Goal: Task Accomplishment & Management: Manage account settings

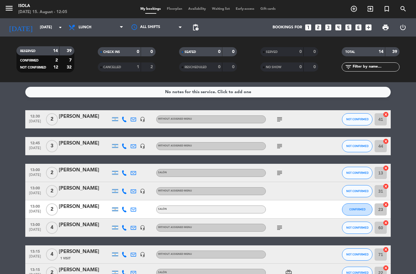
select select "lunch"
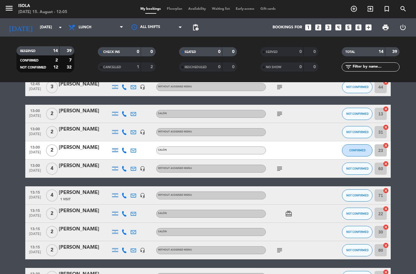
click at [174, 7] on span "Floorplan" at bounding box center [174, 8] width 21 height 3
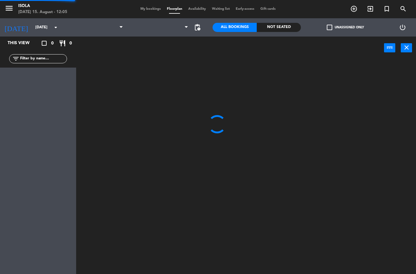
select select "lunch"
select select
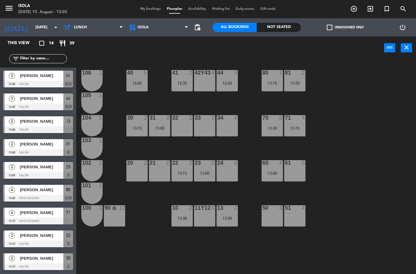
click at [407, 9] on span "search" at bounding box center [403, 9] width 16 height 10
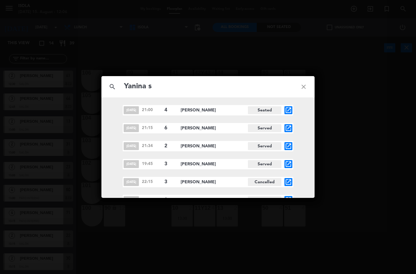
type input "Yanina s"
click at [307, 89] on icon "close" at bounding box center [304, 87] width 22 height 22
click at [297, 88] on icon "close" at bounding box center [304, 87] width 22 height 22
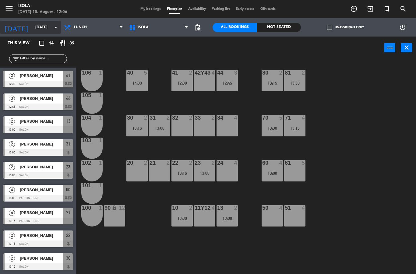
click at [45, 32] on input "[DATE]" at bounding box center [57, 27] width 51 height 10
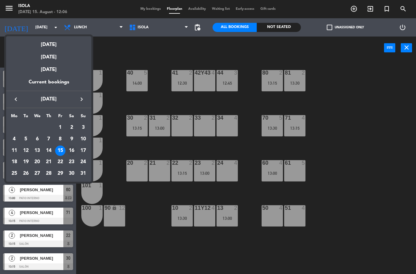
click at [74, 151] on div "16" at bounding box center [71, 151] width 10 height 10
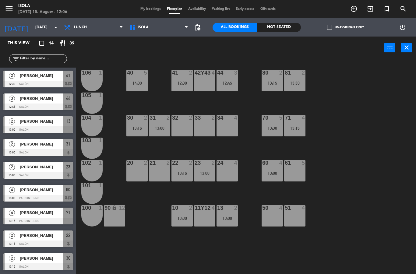
type input "[DATE]"
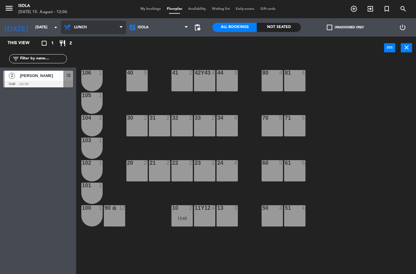
click at [109, 30] on select "Lunch Dinner" at bounding box center [93, 27] width 65 height 13
select select "dinner"
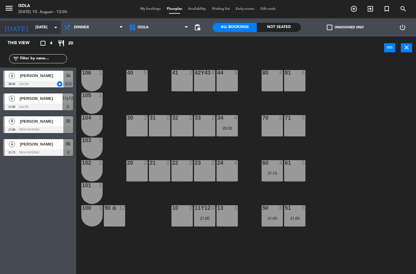
click at [55, 28] on icon "arrow_drop_down" at bounding box center [55, 27] width 7 height 7
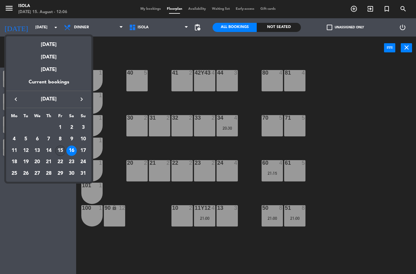
click at [60, 151] on div "15" at bounding box center [60, 151] width 10 height 10
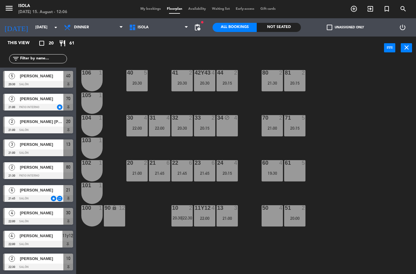
scroll to position [251, 0]
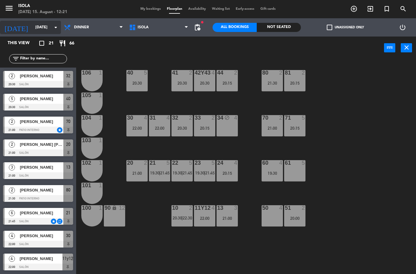
click at [44, 29] on input "[DATE]" at bounding box center [57, 27] width 51 height 10
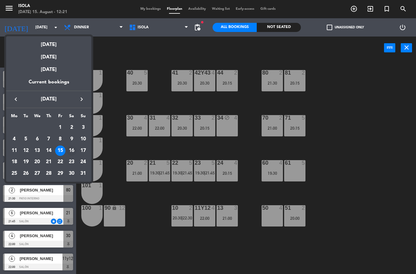
click at [70, 148] on div "16" at bounding box center [71, 151] width 10 height 10
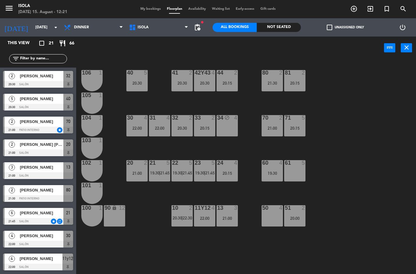
type input "[DATE]"
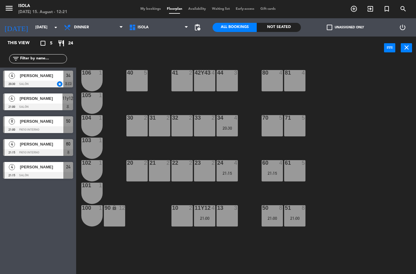
scroll to position [0, 0]
click at [34, 173] on div at bounding box center [38, 175] width 70 height 7
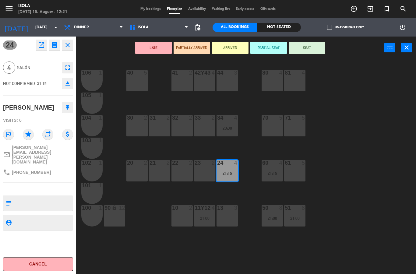
click at [51, 197] on textarea at bounding box center [43, 203] width 58 height 13
type textarea "No mover - ofrecer un par de cortesias porque hubo inconvenientes con la toma d…"
click at [46, 129] on icon "repeat" at bounding box center [47, 134] width 11 height 11
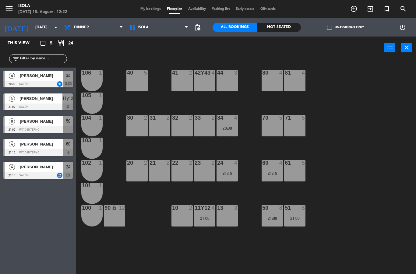
scroll to position [0, 0]
click at [109, 26] on select "Lunch Dinner" at bounding box center [93, 27] width 65 height 13
select select "lunch"
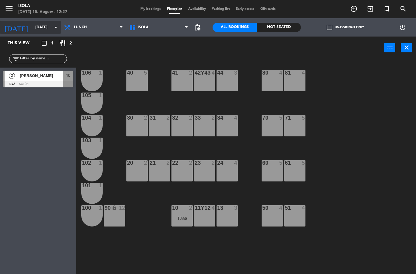
click at [46, 27] on input "[DATE]" at bounding box center [57, 27] width 51 height 10
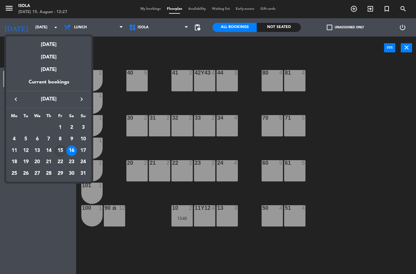
click at [58, 148] on div "15" at bounding box center [60, 151] width 10 height 10
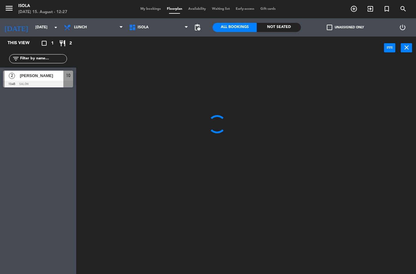
type input "[DATE]"
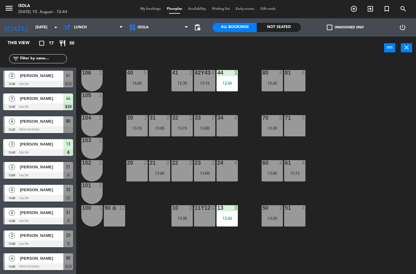
click at [173, 272] on div "40 5 14:00 42y43 4 13:15 41 2 12:30 44 3 12:45 80 4 12:45 81 4 106 1 105 1 30 2…" at bounding box center [247, 166] width 335 height 215
click at [159, 174] on div "21 2" at bounding box center [159, 170] width 21 height 21
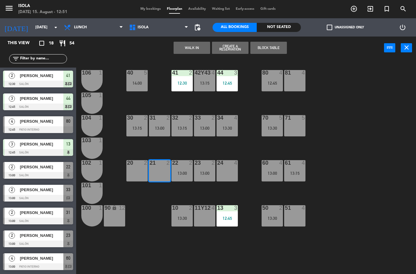
click at [139, 176] on div "20 2" at bounding box center [136, 170] width 21 height 21
click at [235, 50] on button "Create a Reservation" at bounding box center [230, 48] width 37 height 12
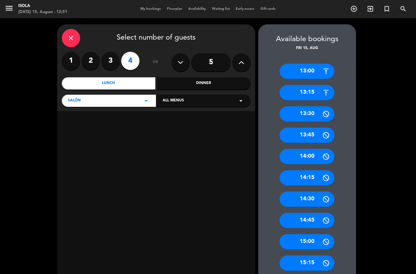
click at [212, 62] on input "5" at bounding box center [211, 62] width 40 height 18
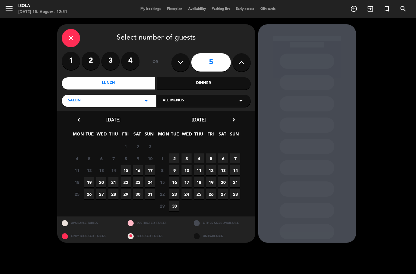
click at [66, 42] on div "close" at bounding box center [71, 38] width 18 height 18
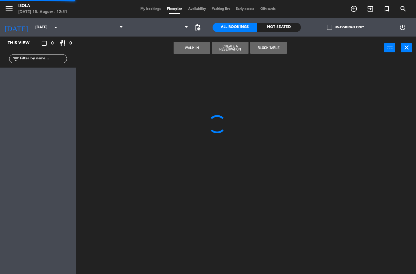
select select "lunch"
select select
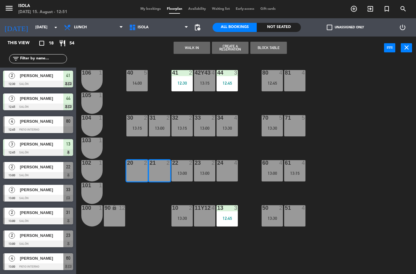
click at [137, 85] on div "14:00" at bounding box center [136, 83] width 21 height 4
click at [136, 83] on div "14:00" at bounding box center [136, 83] width 21 height 4
click at [140, 79] on div "40 5 14:00" at bounding box center [136, 80] width 21 height 21
click at [340, 100] on div "40 5 14:00 42y43 4 13:15 41 2 12:30 44 3 12:45 80 4 12:45 81 4 106 1 105 1 30 2…" at bounding box center [247, 166] width 335 height 215
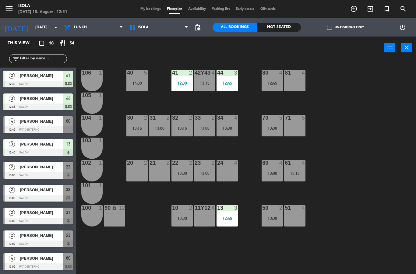
click at [345, 104] on div "40 5 14:00 42y43 4 13:15 41 2 12:30 44 3 12:45 80 4 12:45 81 4 106 1 105 1 30 2…" at bounding box center [247, 166] width 335 height 215
click at [229, 173] on div "24 4" at bounding box center [226, 170] width 21 height 21
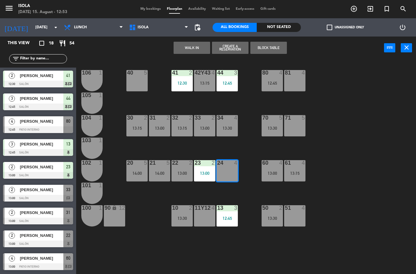
click at [353, 10] on icon "add_circle_outline" at bounding box center [353, 8] width 7 height 7
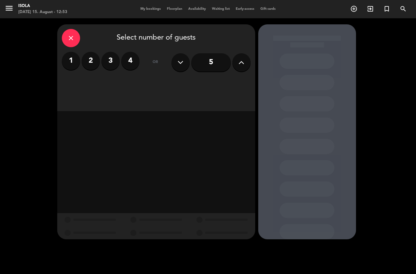
click at [208, 64] on input "5" at bounding box center [211, 62] width 40 height 18
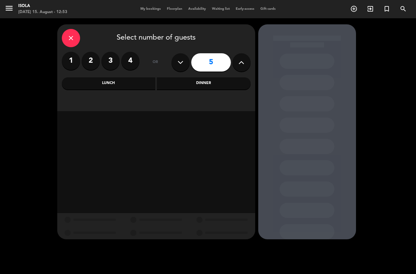
click at [141, 83] on div "Lunch" at bounding box center [109, 83] width 94 height 12
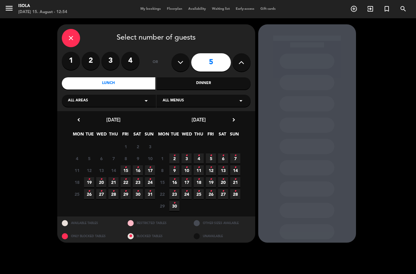
click at [122, 168] on span "15 •" at bounding box center [126, 170] width 10 height 10
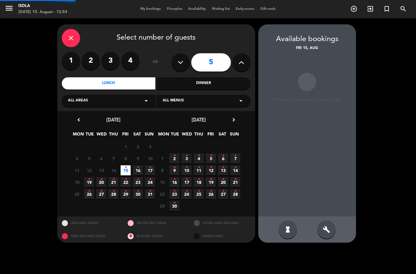
scroll to position [24, 0]
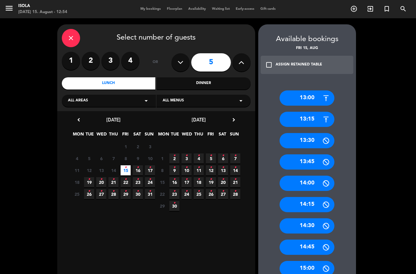
click at [313, 90] on div "13:00" at bounding box center [306, 97] width 55 height 15
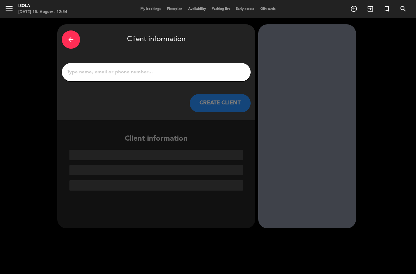
click at [183, 68] on input "1" at bounding box center [156, 72] width 180 height 9
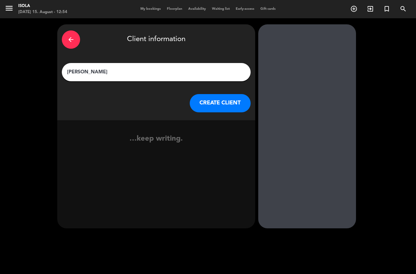
type input "[PERSON_NAME]"
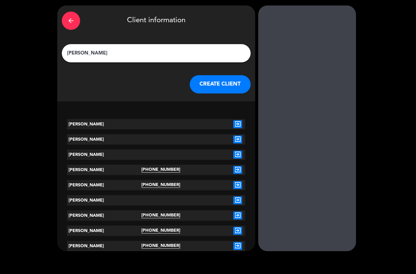
scroll to position [17, 0]
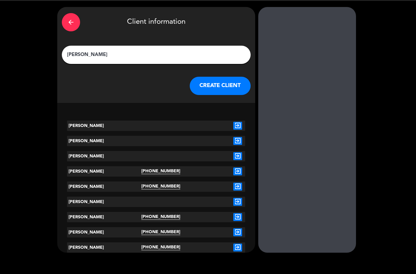
click at [240, 167] on icon "exit_to_app" at bounding box center [237, 171] width 9 height 8
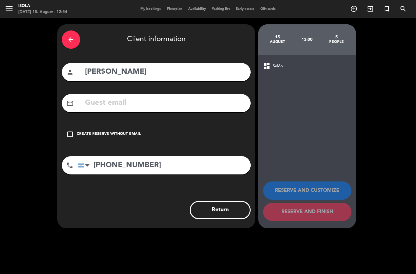
scroll to position [0, 0]
click at [167, 97] on input "text" at bounding box center [165, 103] width 162 height 12
type input "[PERSON_NAME]"
click at [73, 36] on icon "arrow_back" at bounding box center [70, 39] width 7 height 7
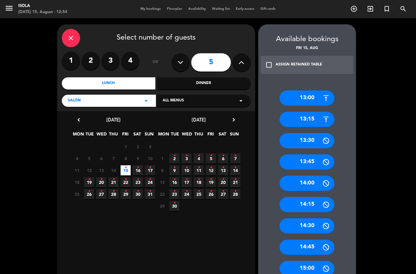
click at [318, 90] on div "13:00" at bounding box center [306, 97] width 55 height 15
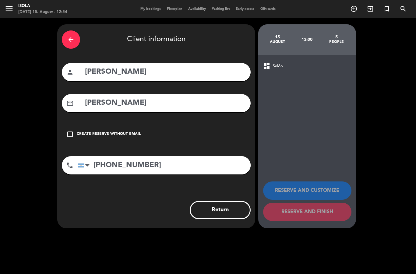
click at [73, 36] on icon "arrow_back" at bounding box center [70, 39] width 7 height 7
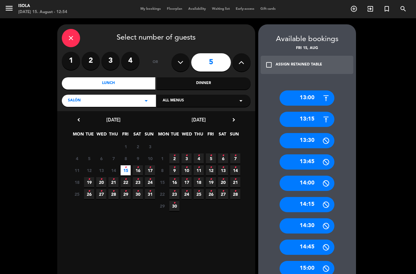
click at [68, 34] on icon "close" at bounding box center [70, 37] width 7 height 7
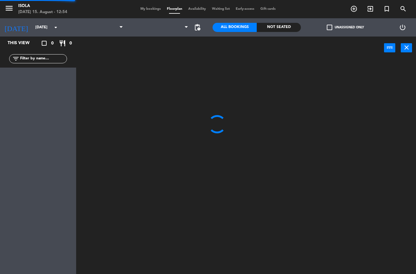
select select "lunch"
select select
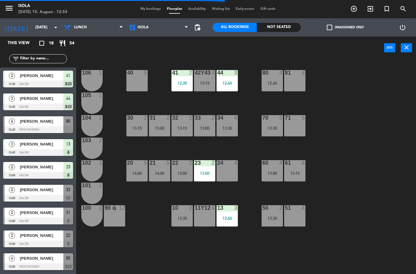
click at [228, 168] on div "24 4" at bounding box center [226, 170] width 21 height 21
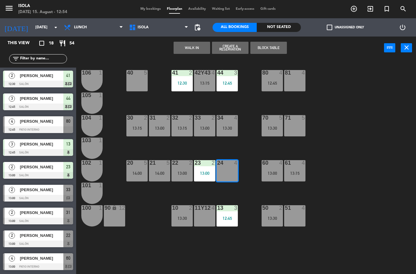
click at [279, 47] on button "Block Table" at bounding box center [268, 48] width 37 height 12
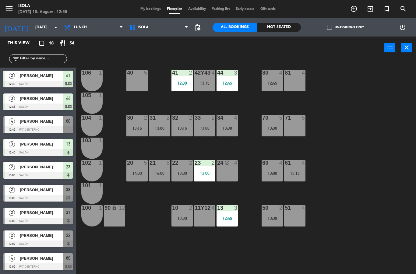
click at [231, 120] on div at bounding box center [227, 117] width 10 height 5
click at [332, 102] on div "40 5 42y43 4 13:15 41 2 12:30 44 3 12:45 80 4 12:45 81 4 106 1 105 1 30 2 13:15…" at bounding box center [247, 166] width 335 height 215
click at [159, 174] on div "14:00" at bounding box center [159, 173] width 21 height 4
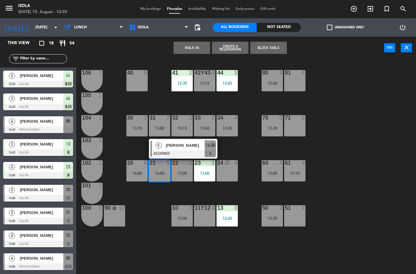
click at [138, 171] on div "14:00" at bounding box center [136, 173] width 21 height 4
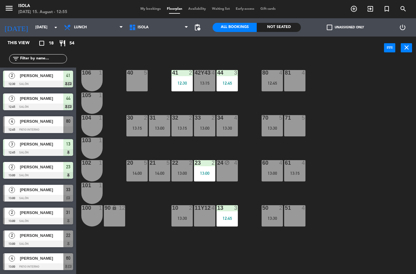
click at [157, 199] on div "40 5 42y43 4 13:15 41 2 12:30 44 3 12:45 80 4 12:45 81 4 106 1 105 1 30 2 13:15…" at bounding box center [247, 166] width 335 height 215
click at [159, 171] on div "14:00" at bounding box center [159, 173] width 21 height 4
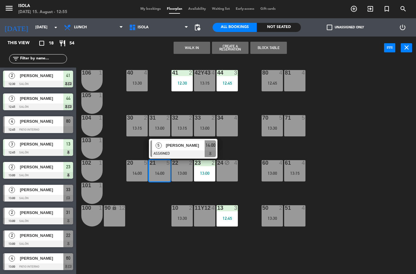
click at [145, 170] on div "20 5 14:00" at bounding box center [136, 170] width 21 height 21
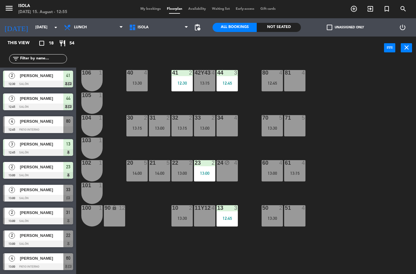
click at [147, 205] on div "40 4 13:30 42y43 4 13:15 41 2 12:30 44 3 12:45 80 4 12:45 81 4 106 1 105 1 30 2…" at bounding box center [247, 166] width 335 height 215
click at [142, 173] on div "14:00" at bounding box center [136, 173] width 21 height 4
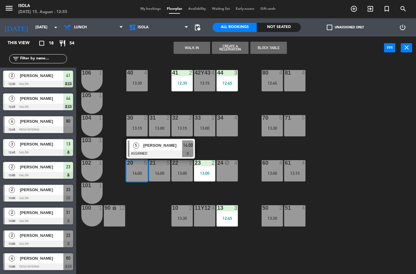
click at [163, 176] on div "21 5 14:00" at bounding box center [159, 170] width 21 height 21
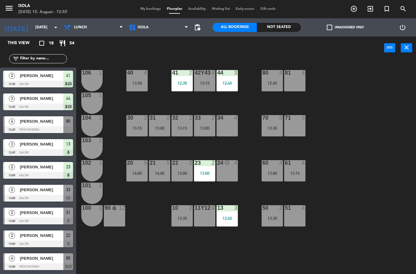
click at [153, 200] on div "40 4 13:30 42y43 4 13:15 41 2 12:30 44 3 12:45 80 4 12:45 81 4 106 1 105 1 30 2…" at bounding box center [247, 166] width 335 height 215
click at [144, 89] on div "40 4 13:30" at bounding box center [136, 80] width 21 height 21
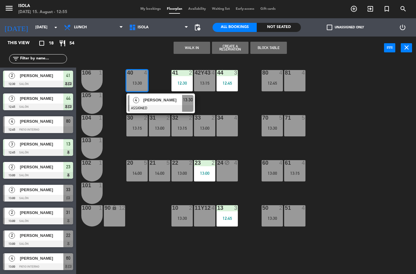
click at [229, 134] on div "34 4" at bounding box center [226, 125] width 21 height 21
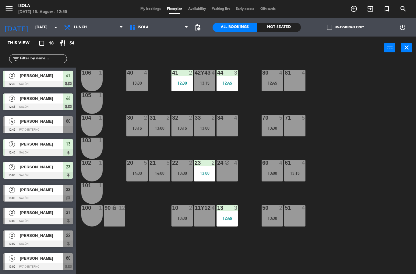
click at [200, 153] on div "40 4 13:30 42y43 4 13:15 41 2 12:30 44 3 12:45 80 4 12:45 81 4 106 1 105 1 30 2…" at bounding box center [247, 166] width 335 height 215
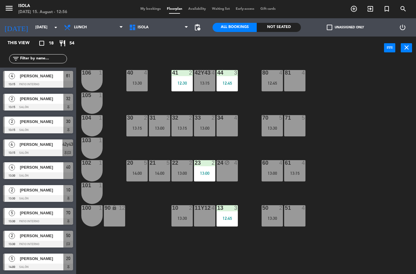
scroll to position [205, 0]
click at [130, 82] on div "13:30" at bounding box center [136, 83] width 21 height 4
click at [117, 111] on div "40 4 13:30 42y43 4 13:15 41 2 12:30 44 3 12:45 80 4 12:45 81 4 106 1 105 1 30 2…" at bounding box center [247, 166] width 335 height 215
click at [147, 11] on span "My bookings" at bounding box center [150, 8] width 26 height 3
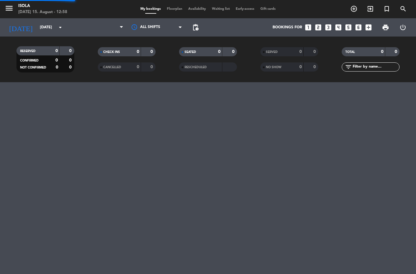
select select "lunch"
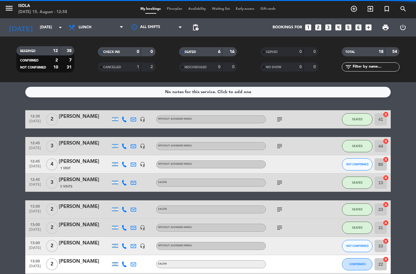
click at [174, 11] on span "Floorplan" at bounding box center [174, 8] width 21 height 3
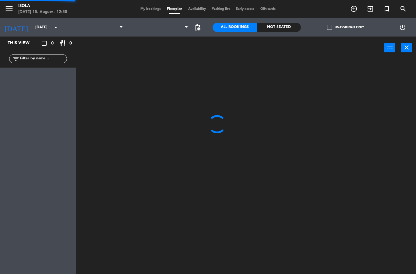
select select "lunch"
select select
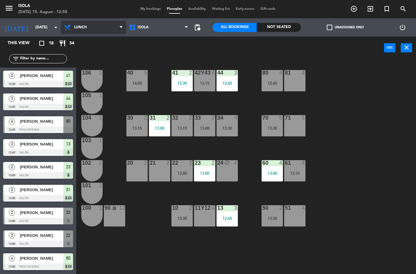
click at [113, 30] on select "Lunch Dinner" at bounding box center [93, 27] width 65 height 13
select select "dinner"
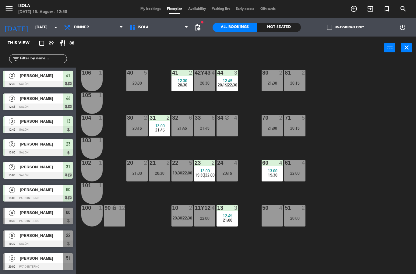
click at [137, 80] on div "40 5 20:30" at bounding box center [136, 80] width 21 height 21
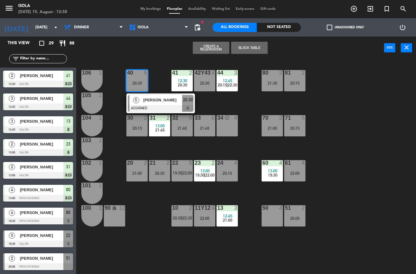
click at [165, 54] on div "Create a Reservation Block Table power_input close" at bounding box center [230, 48] width 308 height 23
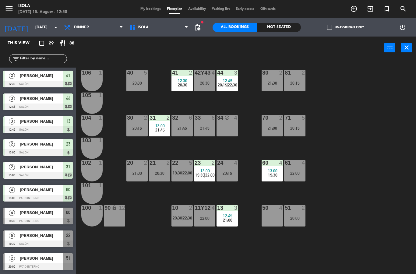
click at [155, 237] on div "40 5 20:30 42y43 4 20:30 41 2 12:30 20:30 44 3 12:45 20:15 | 22:30 80 2 21:30 8…" at bounding box center [247, 166] width 335 height 215
click at [182, 175] on span "|" at bounding box center [181, 172] width 1 height 5
click at [155, 209] on div "40 5 20:30 42y43 4 20:30 41 2 12:30 20:30 44 3 12:45 20:15 | 22:30 80 2 21:30 8…" at bounding box center [247, 166] width 335 height 215
click at [100, 19] on div "Dinner Lunch Dinner Lunch Dinner" at bounding box center [93, 27] width 65 height 18
click at [186, 167] on div "22 5 19:30 | 22:00" at bounding box center [181, 170] width 21 height 21
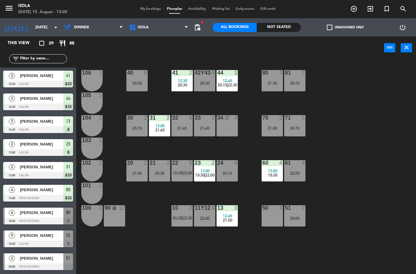
click at [153, 201] on div "40 5 20:30 42y43 4 20:30 41 2 12:30 20:30 44 3 12:45 20:15 | 22:30 80 2 21:30 8…" at bounding box center [247, 166] width 335 height 215
click at [184, 171] on span "22:00" at bounding box center [187, 172] width 9 height 5
click at [339, 147] on div "40 5 20:30 42y43 4 20:30 41 2 12:30 20:30 44 3 12:45 20:15 | 22:30 80 2 21:30 8…" at bounding box center [247, 166] width 335 height 215
click at [188, 164] on div "5" at bounding box center [192, 162] width 10 height 5
click at [377, 97] on div "40 5 20:30 42y43 4 20:30 41 2 12:30 20:30 44 3 12:45 20:15 | 22:30 80 2 21:30 8…" at bounding box center [247, 166] width 335 height 215
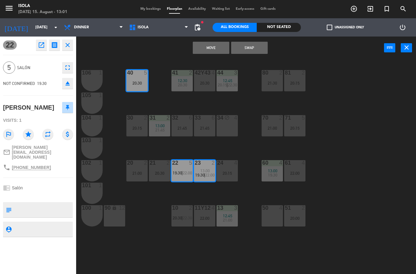
click at [253, 47] on button "Swap" at bounding box center [249, 48] width 37 height 12
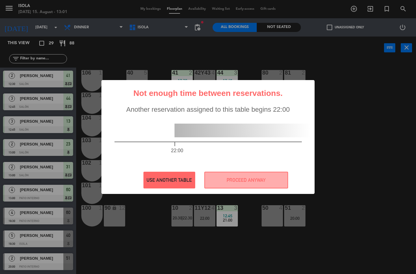
click at [179, 184] on button "USE ANOTHER TABLE" at bounding box center [169, 180] width 52 height 17
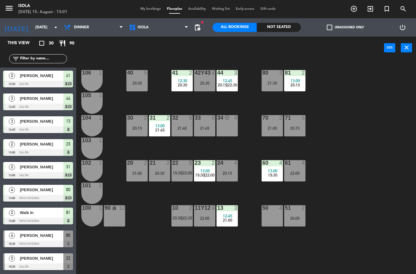
click at [195, 28] on span "pending_actions" at bounding box center [197, 27] width 7 height 7
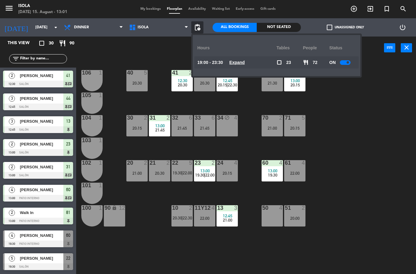
click at [344, 61] on div at bounding box center [345, 62] width 11 height 5
click at [389, 124] on div "40 5 20:30 42y43 4 20:30 41 2 12:30 20:30 44 3 12:45 20:15 | 22:30 80 2 21:30 8…" at bounding box center [247, 166] width 335 height 215
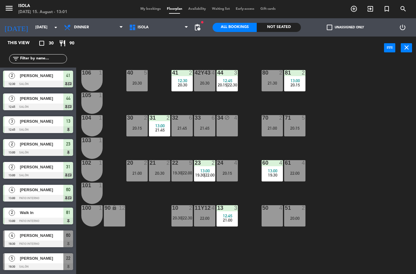
click at [134, 87] on div "40 5 20:30" at bounding box center [136, 80] width 21 height 21
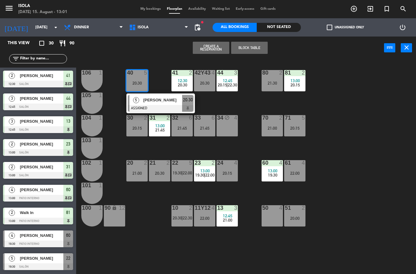
click at [158, 104] on div "[PERSON_NAME]" at bounding box center [162, 100] width 40 height 10
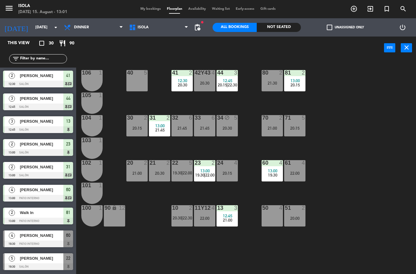
click at [185, 166] on div at bounding box center [182, 162] width 10 height 5
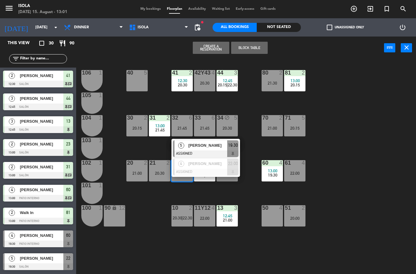
click at [205, 150] on div "[PERSON_NAME]" at bounding box center [208, 145] width 40 height 10
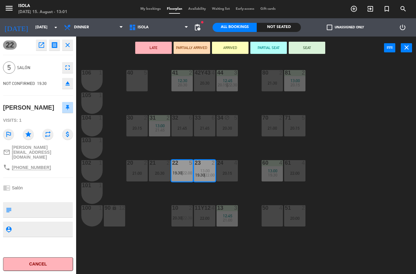
click at [138, 87] on div "40 5" at bounding box center [136, 80] width 21 height 21
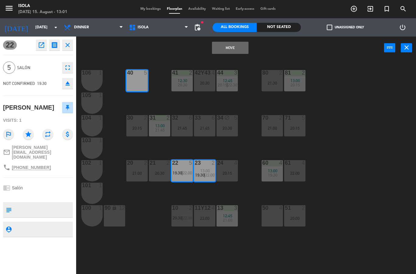
click at [237, 48] on button "Move" at bounding box center [230, 48] width 37 height 12
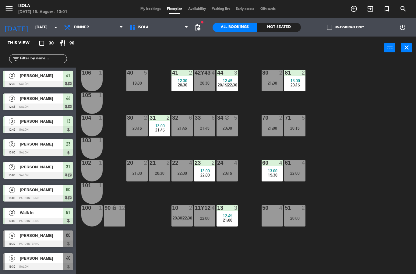
click at [200, 171] on div "13:00" at bounding box center [204, 171] width 21 height 4
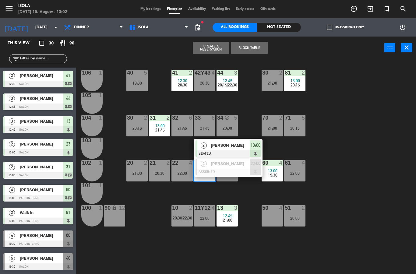
click at [185, 195] on div "40 5 19:30 42y43 4 20:30 41 2 12:30 20:30 44 3 12:45 20:15 | 22:30 80 2 21:30 8…" at bounding box center [247, 166] width 335 height 215
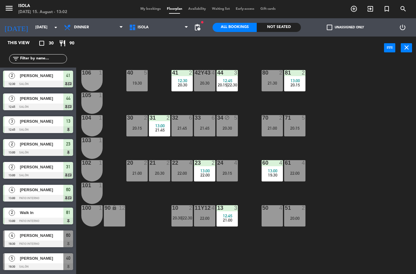
click at [184, 169] on div "22 4 22:00" at bounding box center [181, 170] width 21 height 21
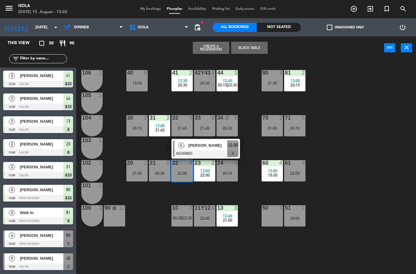
click at [139, 81] on div "19:30" at bounding box center [136, 83] width 21 height 4
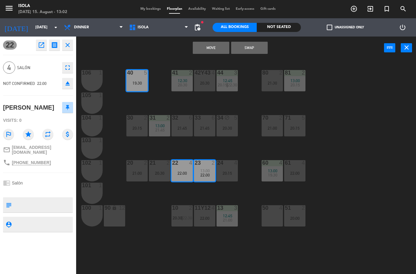
click at [215, 45] on button "Move" at bounding box center [211, 48] width 37 height 12
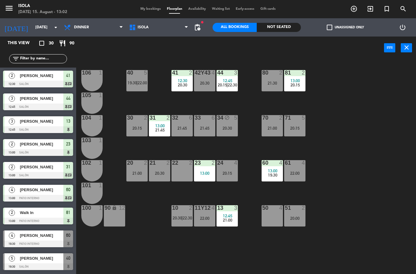
scroll to position [128, 0]
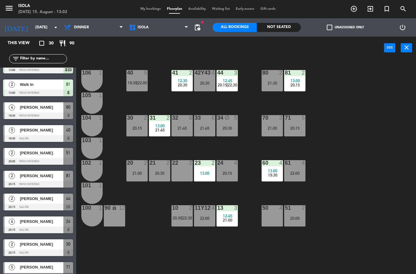
click at [226, 128] on div "20:30" at bounding box center [226, 128] width 21 height 4
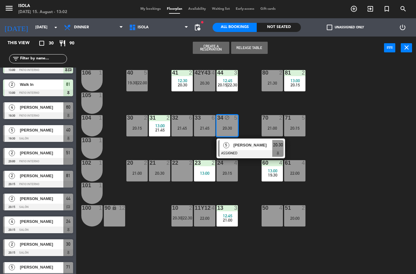
click at [204, 169] on div "23 2 13:00" at bounding box center [204, 170] width 21 height 21
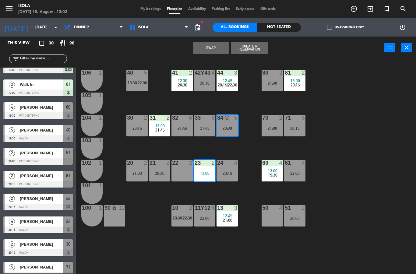
click at [183, 176] on div "22 2" at bounding box center [181, 170] width 21 height 21
click at [180, 168] on div "22 2" at bounding box center [181, 170] width 21 height 21
click at [220, 50] on button "Swap" at bounding box center [211, 48] width 37 height 12
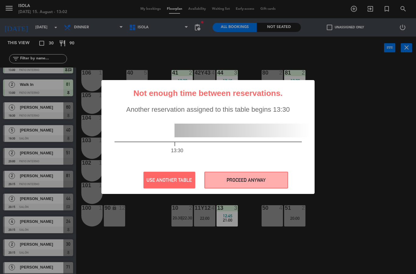
click at [230, 181] on button "PROCEED ANYWAY" at bounding box center [246, 180] width 84 height 17
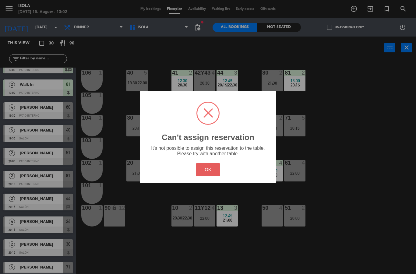
click at [215, 170] on button "OK" at bounding box center [208, 169] width 25 height 13
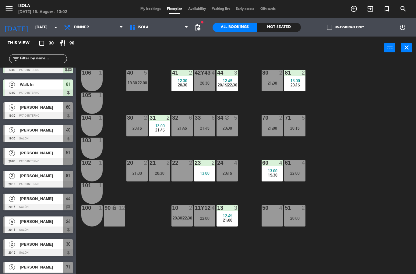
click at [205, 175] on div "13:00" at bounding box center [204, 173] width 21 height 4
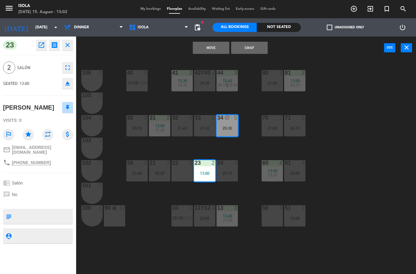
click at [215, 51] on button "Move" at bounding box center [211, 48] width 37 height 12
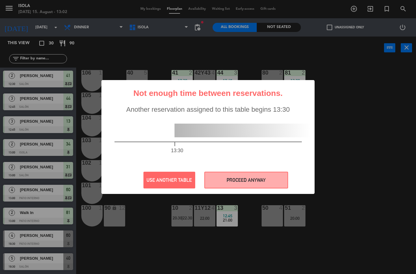
click at [225, 183] on button "PROCEED ANYWAY" at bounding box center [246, 180] width 84 height 17
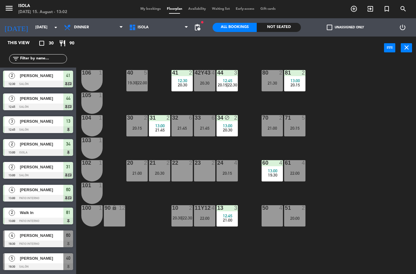
click at [234, 126] on div "13:00" at bounding box center [226, 126] width 21 height 4
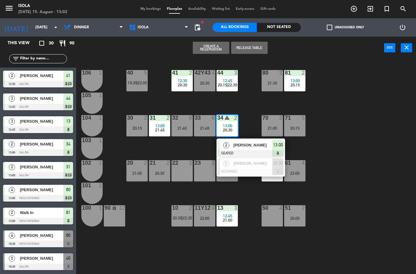
click at [244, 146] on span "[PERSON_NAME]" at bounding box center [252, 145] width 39 height 6
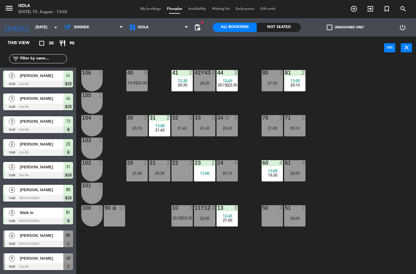
click at [228, 128] on div "20:30" at bounding box center [226, 128] width 21 height 4
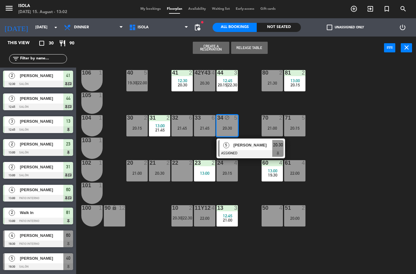
click at [250, 146] on span "[PERSON_NAME]" at bounding box center [252, 145] width 39 height 6
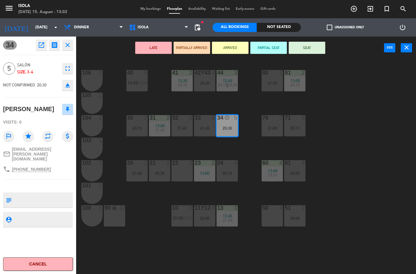
click at [185, 168] on div "22 2" at bounding box center [181, 170] width 21 height 21
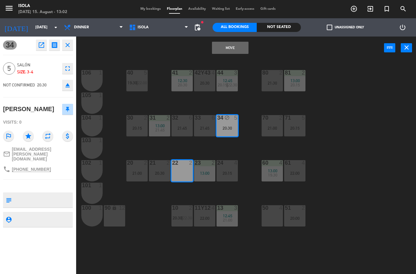
click at [207, 173] on div "13:00" at bounding box center [204, 173] width 21 height 4
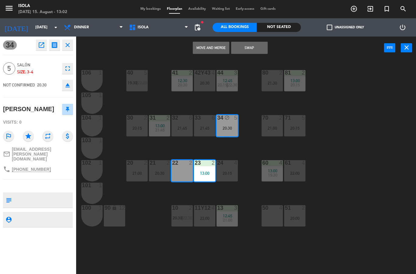
click at [211, 47] on button "Move and Merge" at bounding box center [211, 48] width 37 height 12
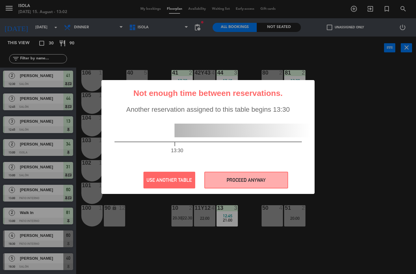
click at [236, 181] on button "PROCEED ANYWAY" at bounding box center [246, 180] width 84 height 17
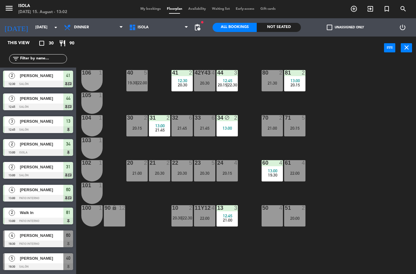
click at [252, 153] on div "40 5 19:30 | 22:00 42y43 4 20:30 41 2 12:30 20:30 44 3 12:45 20:15 | 22:30 80 2…" at bounding box center [247, 166] width 335 height 215
click at [257, 115] on div "70" at bounding box center [262, 117] width 10 height 5
click at [276, 96] on div "40 5 19:30 | 22:00 42y43 4 20:30 41 2 12:30 20:30 44 3 12:45 20:15 | 22:30 80 2…" at bounding box center [247, 166] width 335 height 215
click at [228, 132] on div "34 block 2 13:00" at bounding box center [226, 125] width 21 height 21
click at [234, 129] on div "13:00" at bounding box center [226, 128] width 21 height 4
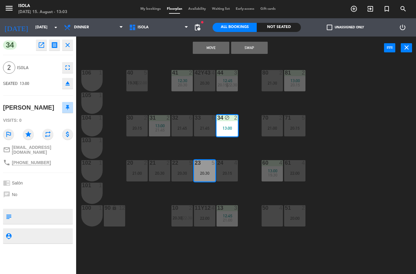
click at [211, 51] on button "Move" at bounding box center [211, 48] width 37 height 12
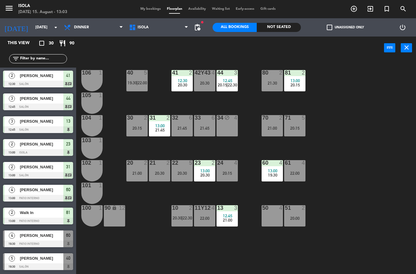
click at [253, 150] on div "40 5 19:30 | 22:00 42y43 4 20:30 41 2 12:30 20:30 44 3 12:45 20:15 | 22:30 80 2…" at bounding box center [247, 166] width 335 height 215
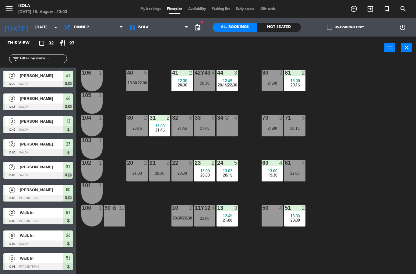
click at [185, 165] on div at bounding box center [182, 162] width 10 height 5
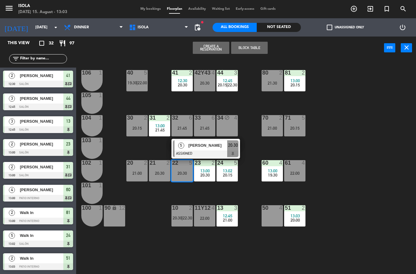
click at [197, 144] on span "[PERSON_NAME]" at bounding box center [207, 145] width 39 height 6
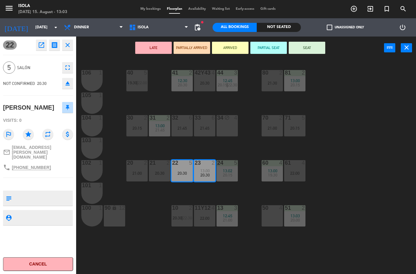
click at [149, 11] on span "My bookings" at bounding box center [150, 8] width 26 height 3
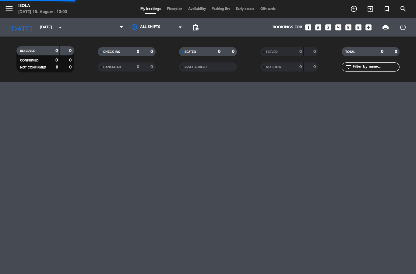
select select "dinner"
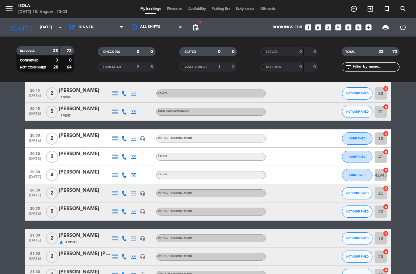
scroll to position [153, 0]
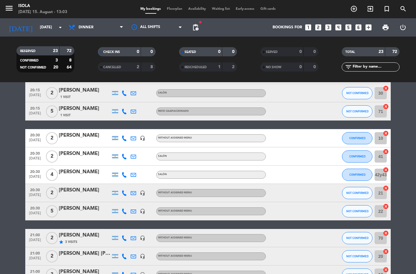
click at [97, 214] on div at bounding box center [85, 215] width 52 height 5
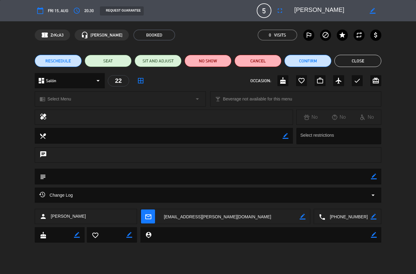
click at [278, 11] on icon "fullscreen" at bounding box center [279, 10] width 7 height 7
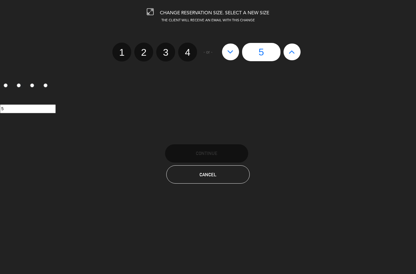
click at [291, 52] on icon at bounding box center [292, 52] width 6 height 10
type input "6"
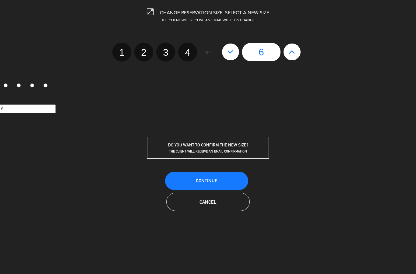
click at [223, 210] on button "Cancel" at bounding box center [207, 202] width 83 height 18
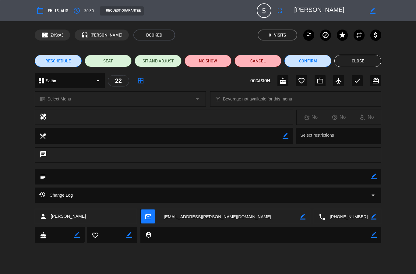
click at [364, 58] on button "Close" at bounding box center [357, 61] width 47 height 12
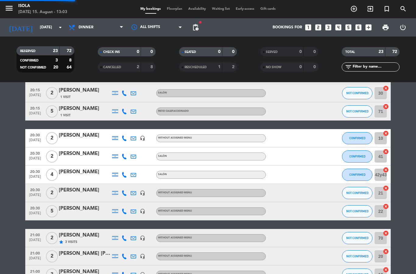
select select "dinner"
click at [170, 11] on span "Floorplan" at bounding box center [174, 8] width 21 height 3
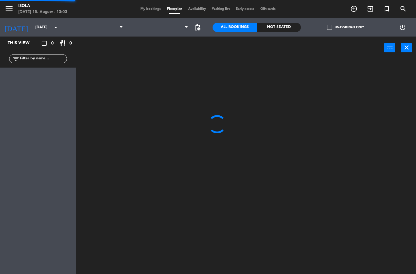
select select "dinner"
select select
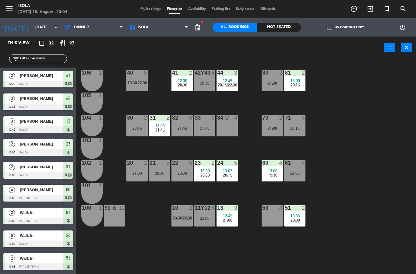
click at [188, 176] on div "22 5 20:30" at bounding box center [181, 170] width 21 height 21
click at [199, 194] on div "40 5 19:30 | 22:00 42y43 4 20:30 41 2 12:30 20:30 44 3 12:45 20:15 | 22:30 80 2…" at bounding box center [247, 166] width 335 height 215
click at [142, 79] on div "40 5 19:30 | 22:00" at bounding box center [136, 80] width 21 height 21
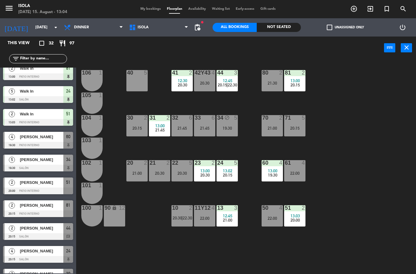
click at [137, 84] on div "40 5" at bounding box center [136, 80] width 21 height 21
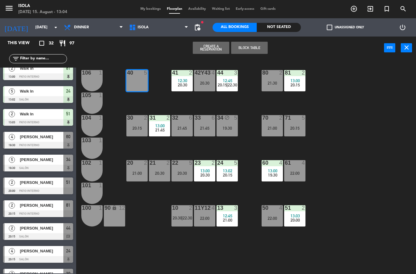
click at [182, 171] on div "20:30" at bounding box center [181, 173] width 21 height 4
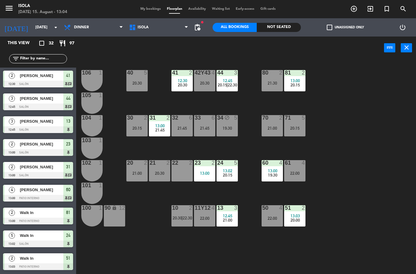
scroll to position [7, 0]
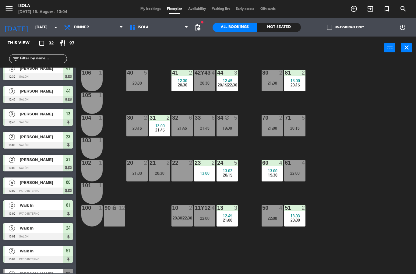
click at [271, 214] on div "50 4 22:00" at bounding box center [272, 215] width 21 height 21
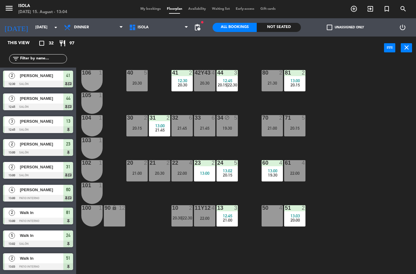
scroll to position [144, 0]
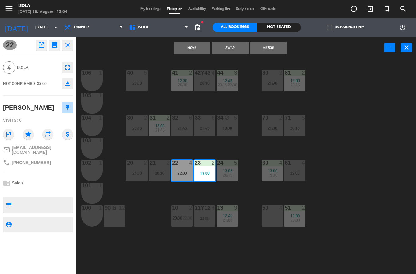
click at [275, 49] on button "Merge" at bounding box center [268, 48] width 37 height 12
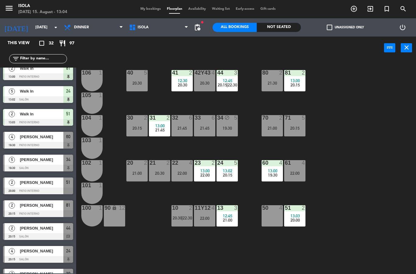
click at [230, 129] on div "19:30" at bounding box center [226, 128] width 21 height 4
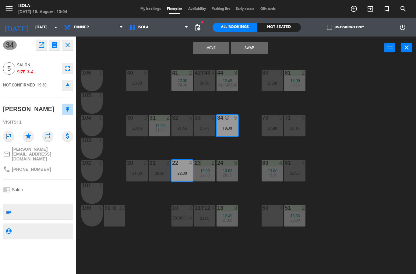
click at [219, 46] on button "Move" at bounding box center [211, 48] width 37 height 12
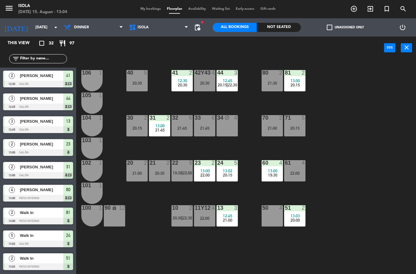
scroll to position [0, 0]
click at [181, 174] on div "22:00" at bounding box center [181, 173] width 21 height 4
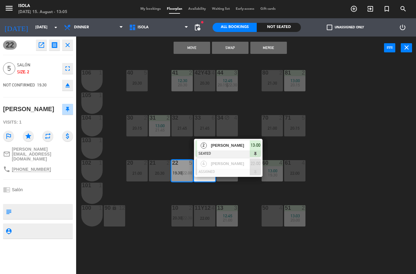
click at [278, 49] on button "Merge" at bounding box center [268, 48] width 37 height 12
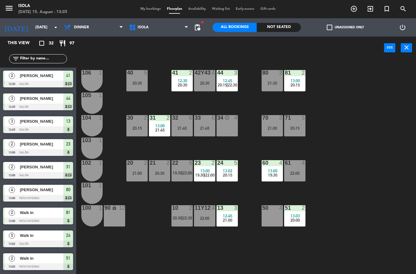
scroll to position [0, 0]
click at [338, 94] on div "40 5 20:30 42y43 4 20:30 41 2 12:30 20:30 44 3 12:45 20:15 | 22:30 80 2 21:30 8…" at bounding box center [247, 166] width 335 height 215
click at [149, 2] on div "menu Isola [DATE] 15. August - 13:05 My bookings Floorplan Availability Waiting…" at bounding box center [208, 9] width 416 height 18
click at [144, 11] on span "My bookings" at bounding box center [150, 8] width 26 height 3
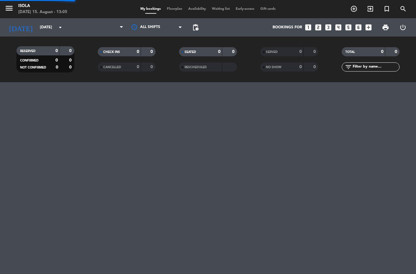
select select "dinner"
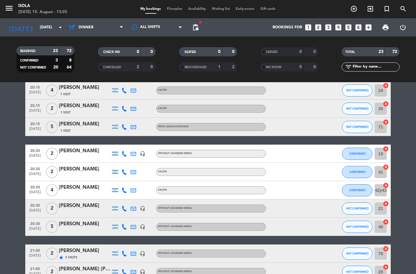
scroll to position [138, 0]
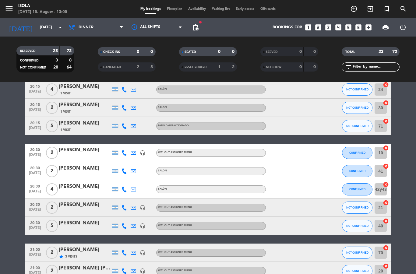
click at [293, 229] on div at bounding box center [293, 226] width 55 height 18
click at [85, 226] on div "[PERSON_NAME]" at bounding box center [85, 223] width 52 height 8
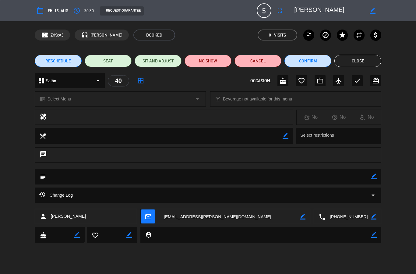
click at [276, 13] on button "fullscreen" at bounding box center [279, 10] width 11 height 11
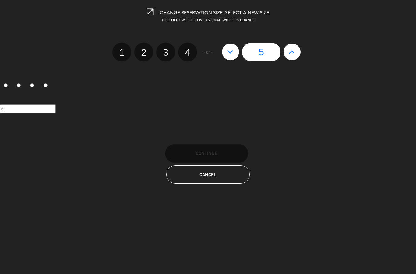
click at [297, 52] on button at bounding box center [291, 52] width 17 height 16
type input "6"
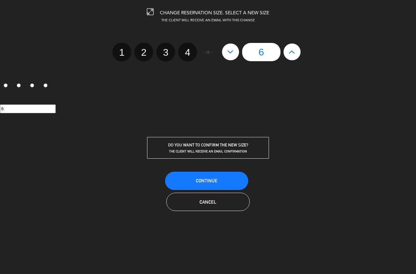
click at [234, 179] on button "Continue" at bounding box center [206, 181] width 83 height 18
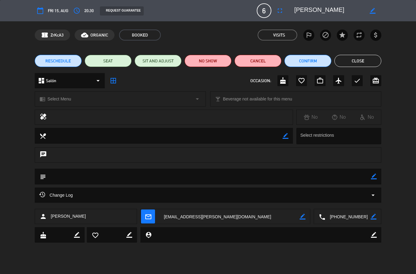
click at [360, 60] on button "Close" at bounding box center [357, 61] width 47 height 12
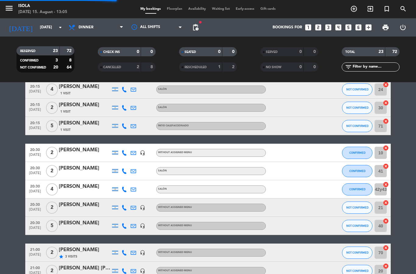
select select "dinner"
click at [180, 7] on span "Floorplan" at bounding box center [174, 8] width 21 height 3
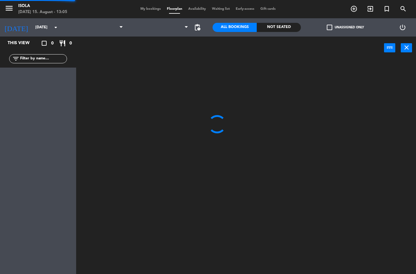
select select "dinner"
select select
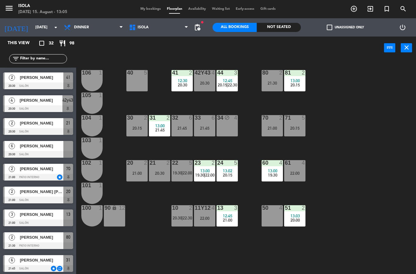
scroll to position [412, 0]
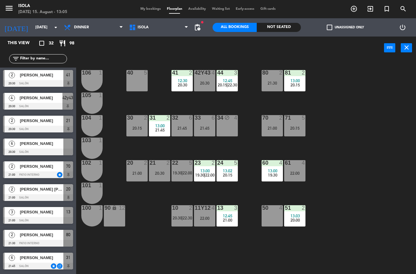
click at [44, 145] on span "[PERSON_NAME]" at bounding box center [42, 143] width 44 height 6
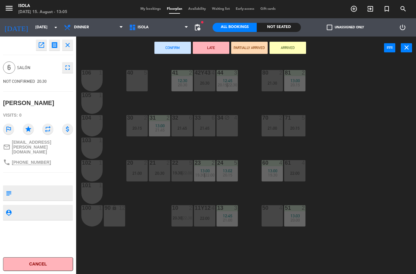
click at [139, 80] on div "40 5" at bounding box center [136, 80] width 21 height 21
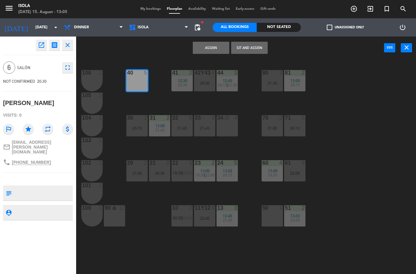
click at [212, 46] on button "Assign" at bounding box center [211, 48] width 37 height 12
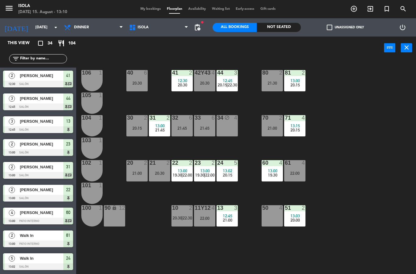
scroll to position [0, 0]
click at [87, 27] on select "Lunch Dinner" at bounding box center [93, 27] width 65 height 13
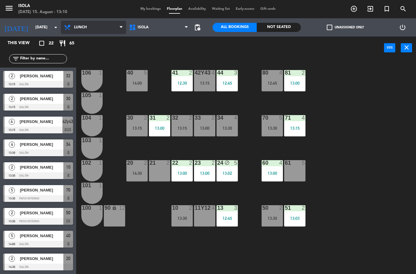
scroll to position [297, 0]
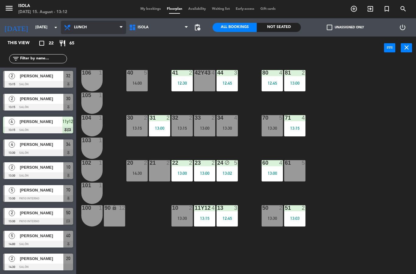
click at [108, 30] on select "Lunch Dinner" at bounding box center [93, 27] width 65 height 13
click at [107, 28] on select "Lunch Dinner" at bounding box center [93, 27] width 65 height 13
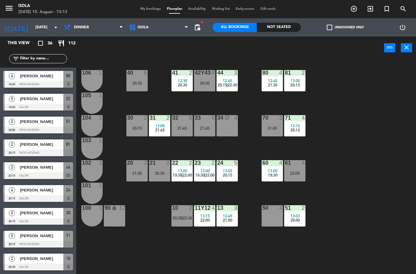
click at [196, 28] on span "pending_actions" at bounding box center [197, 27] width 7 height 7
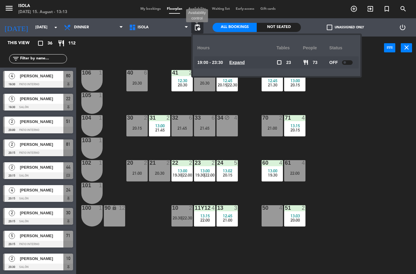
click at [344, 60] on div at bounding box center [347, 62] width 11 height 5
click at [238, 62] on u "Expand" at bounding box center [237, 62] width 16 height 5
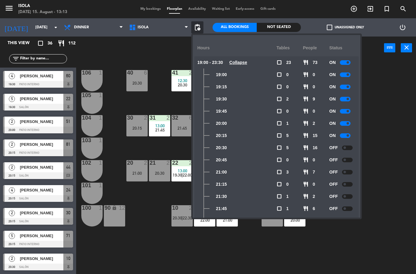
click at [390, 136] on div "40 6 20:30 42y43 4 20:30 41 2 12:30 20:30 44 3 12:45 20:15 | 22:30 80 4 12:45 2…" at bounding box center [247, 166] width 335 height 215
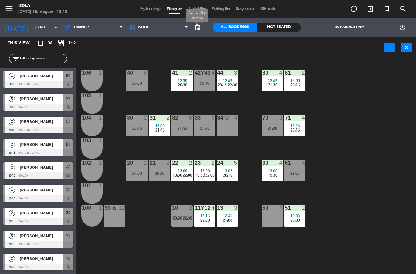
click at [200, 27] on span "pending_actions" at bounding box center [197, 27] width 7 height 7
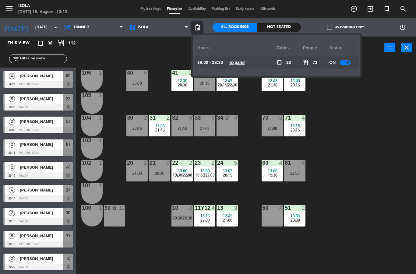
click at [239, 60] on u "Expand" at bounding box center [237, 62] width 16 height 5
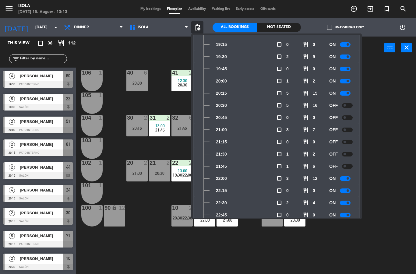
scroll to position [38, 0]
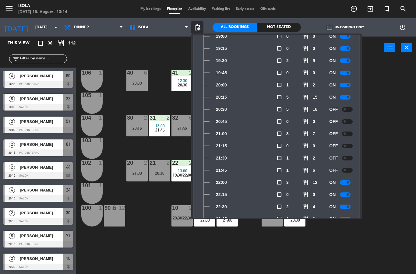
click at [343, 92] on div "ON" at bounding box center [342, 97] width 26 height 12
click at [342, 98] on div at bounding box center [345, 97] width 11 height 5
click at [388, 127] on div "40 6 20:30 42y43 4 20:30 41 2 12:30 20:30 44 3 12:45 20:15 | 22:30 80 4 12:45 2…" at bounding box center [247, 166] width 335 height 215
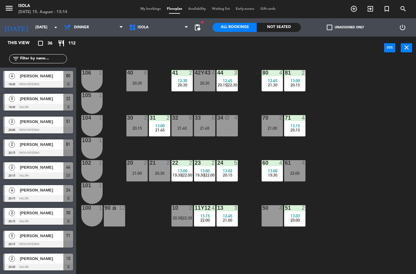
click at [200, 25] on span "pending_actions" at bounding box center [197, 27] width 7 height 7
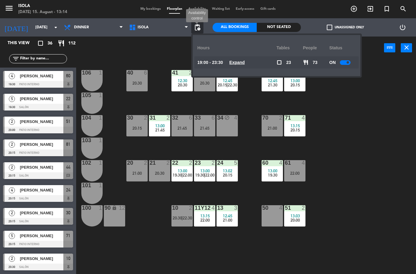
click at [343, 61] on div at bounding box center [345, 62] width 11 height 5
click at [341, 64] on div "OFF" at bounding box center [342, 62] width 26 height 12
click at [347, 61] on div at bounding box center [347, 62] width 11 height 5
click at [237, 61] on u "Expand" at bounding box center [237, 62] width 16 height 5
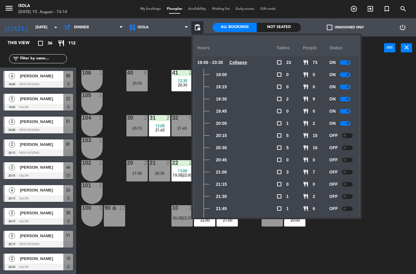
click at [399, 115] on div "40 6 20:30 42y43 4 20:30 41 2 12:30 20:30 44 3 12:45 20:15 | 22:30 80 4 12:45 2…" at bounding box center [247, 166] width 335 height 215
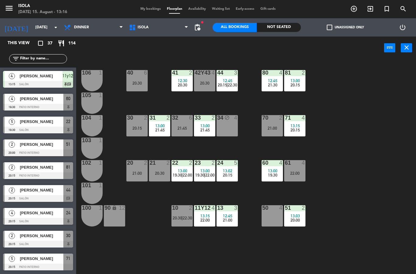
click at [203, 220] on span "22:00" at bounding box center [204, 220] width 9 height 5
click at [348, 185] on div "40 6 20:30 42y43 4 20:30 41 2 12:30 20:30 44 3 12:45 20:15 | 22:30 80 4 12:45 2…" at bounding box center [247, 166] width 335 height 215
click at [207, 207] on div at bounding box center [204, 207] width 10 height 5
click at [197, 28] on span "pending_actions" at bounding box center [197, 27] width 7 height 7
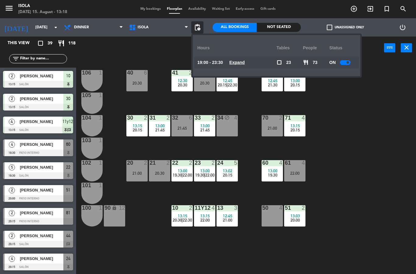
click at [238, 61] on u "Expand" at bounding box center [237, 62] width 16 height 5
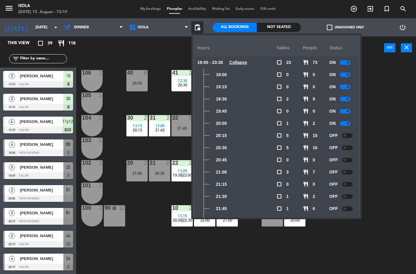
click at [378, 151] on div "40 6 20:30 42y43 4 20:30 41 2 12:30 20:30 44 3 12:45 20:15 | 22:30 80 4 12:45 2…" at bounding box center [247, 166] width 335 height 215
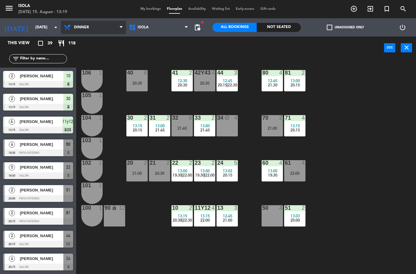
click at [90, 25] on select "Lunch Dinner" at bounding box center [93, 27] width 65 height 13
select select "lunch"
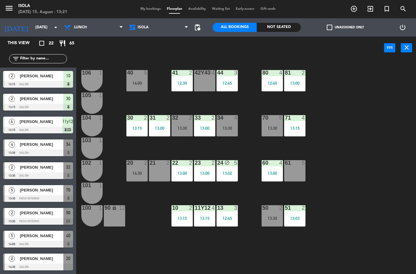
click at [158, 168] on div "21 2" at bounding box center [159, 170] width 21 height 21
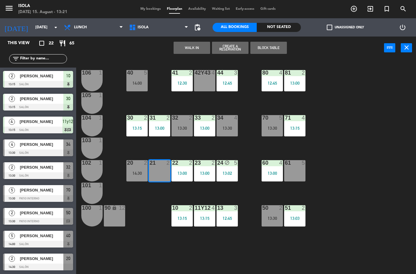
click at [270, 48] on button "Block Table" at bounding box center [268, 48] width 37 height 12
click at [272, 46] on button "Block Table" at bounding box center [268, 48] width 37 height 12
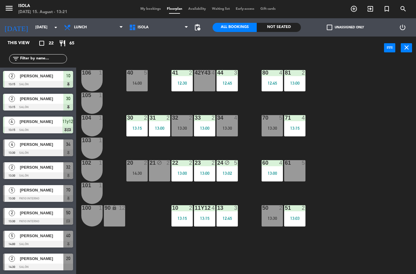
click at [159, 175] on div "21 block 2" at bounding box center [159, 170] width 21 height 21
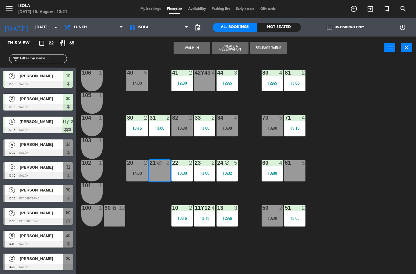
click at [273, 48] on button "Release Table" at bounding box center [268, 48] width 37 height 12
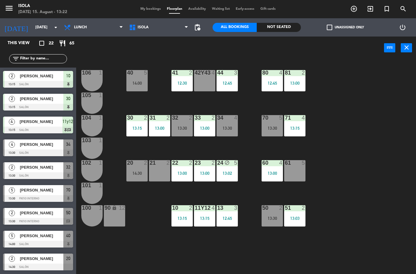
click at [408, 47] on icon "close" at bounding box center [406, 47] width 7 height 7
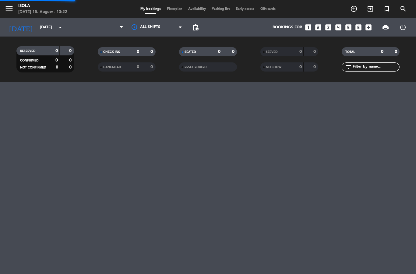
select select "lunch"
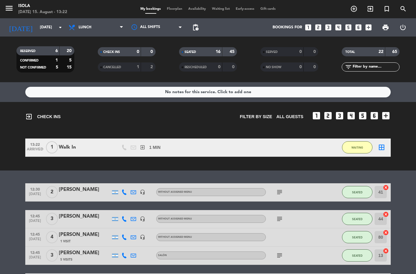
click at [179, 8] on span "Floorplan" at bounding box center [174, 8] width 21 height 3
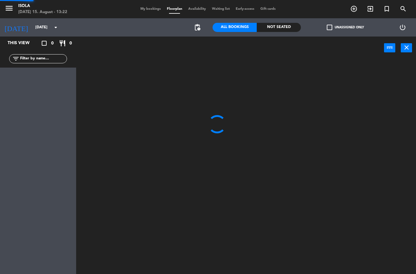
select select "lunch"
select select
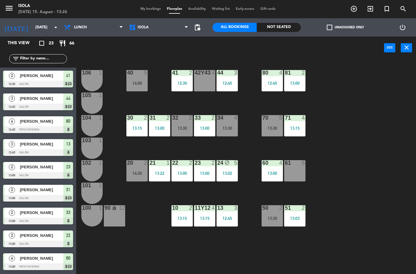
click at [207, 87] on div "42y43 4" at bounding box center [204, 80] width 21 height 21
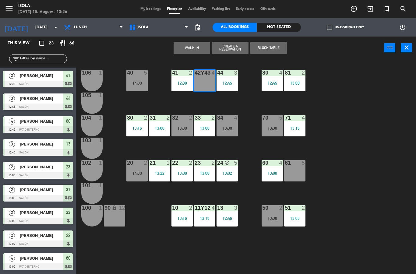
click at [272, 46] on button "Block Table" at bounding box center [268, 48] width 37 height 12
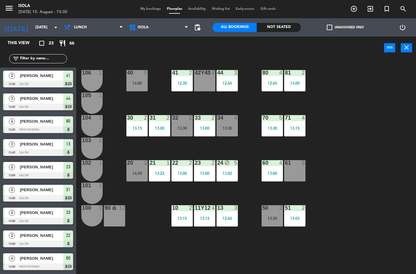
click at [204, 85] on div "42y43 block 4" at bounding box center [204, 80] width 21 height 21
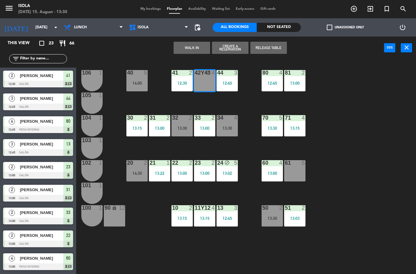
click at [237, 51] on button "Create a Reservation" at bounding box center [230, 48] width 37 height 12
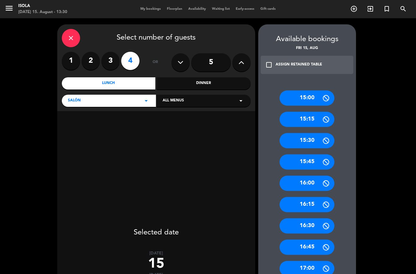
click at [276, 67] on div "ASSIGN RETAINED TABLE" at bounding box center [299, 65] width 47 height 6
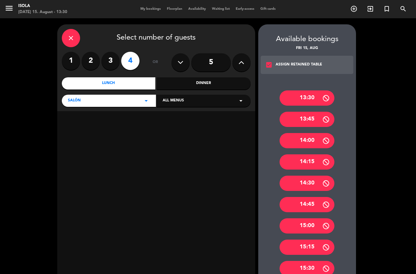
click at [314, 102] on div "13:30" at bounding box center [306, 97] width 55 height 15
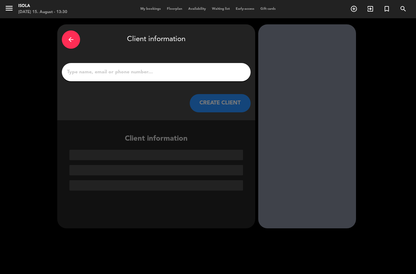
click at [192, 75] on input "1" at bounding box center [156, 72] width 180 height 9
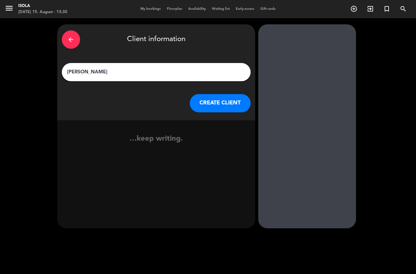
type input "[PERSON_NAME] De Vivo"
click at [227, 104] on button "CREATE CLIENT" at bounding box center [220, 103] width 61 height 18
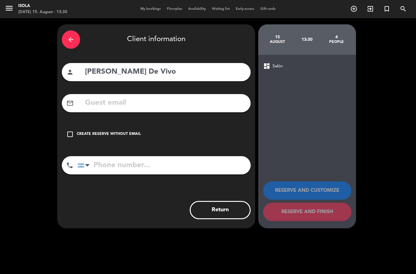
click at [151, 104] on input "text" at bounding box center [165, 103] width 162 height 12
click at [123, 105] on input "text" at bounding box center [165, 103] width 162 height 12
paste input "[EMAIL_ADDRESS][DOMAIN_NAME]"
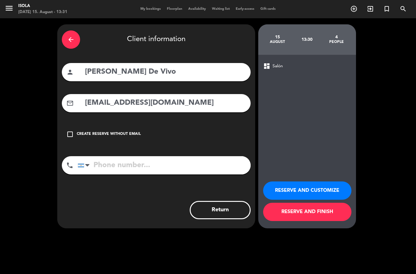
type input "[EMAIL_ADDRESS][DOMAIN_NAME]"
click at [106, 166] on input "tel" at bounding box center [164, 165] width 173 height 18
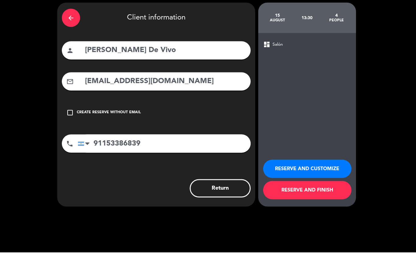
type input "91153386839"
click at [318, 218] on button "RESERVE AND FINISH" at bounding box center [307, 212] width 88 height 18
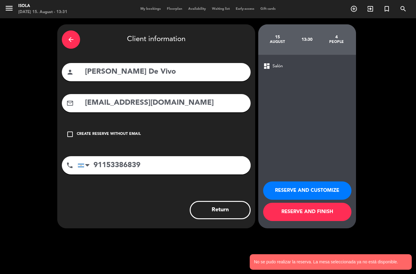
click at [308, 200] on button "RESERVE AND CUSTOMIZE" at bounding box center [307, 190] width 88 height 18
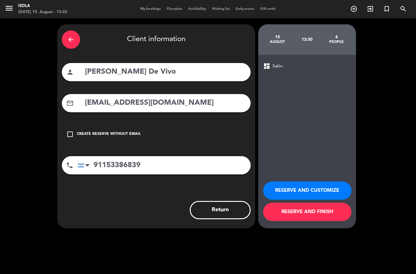
click at [333, 200] on button "RESERVE AND CUSTOMIZE" at bounding box center [307, 190] width 88 height 18
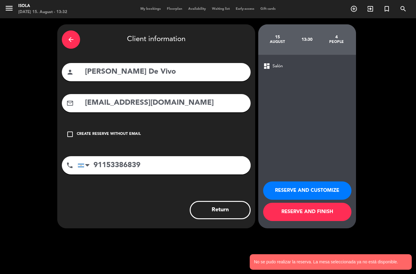
click at [339, 221] on button "RESERVE AND FINISH" at bounding box center [307, 212] width 88 height 18
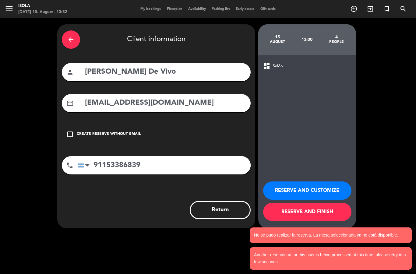
click at [90, 105] on input "[EMAIL_ADDRESS][DOMAIN_NAME]" at bounding box center [165, 103] width 162 height 12
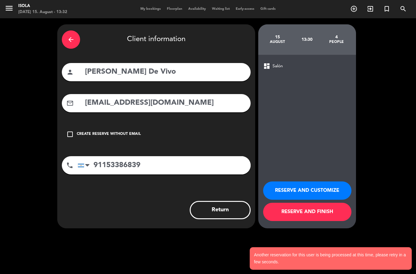
click at [90, 105] on input "[EMAIL_ADDRESS][DOMAIN_NAME]" at bounding box center [165, 103] width 162 height 12
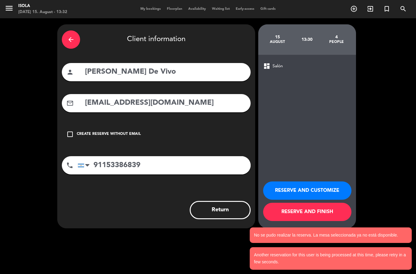
click at [88, 105] on input "[EMAIL_ADDRESS][DOMAIN_NAME]" at bounding box center [165, 103] width 162 height 12
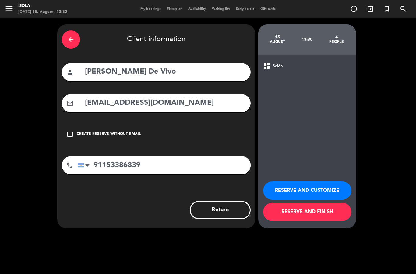
click at [136, 209] on div "arrow_back Client information person [PERSON_NAME] De Vivo mail_outline [EMAIL_…" at bounding box center [156, 126] width 198 height 204
click at [316, 221] on button "RESERVE AND FINISH" at bounding box center [307, 212] width 88 height 18
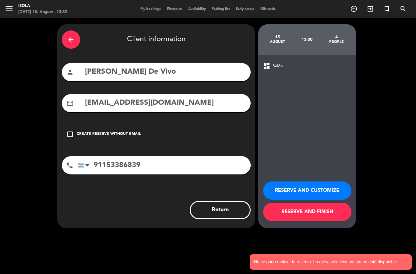
click at [297, 221] on button "RESERVE AND FINISH" at bounding box center [307, 212] width 88 height 18
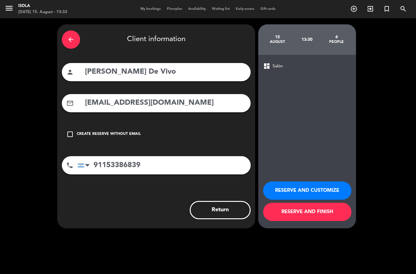
click at [290, 221] on button "RESERVE AND FINISH" at bounding box center [307, 212] width 88 height 18
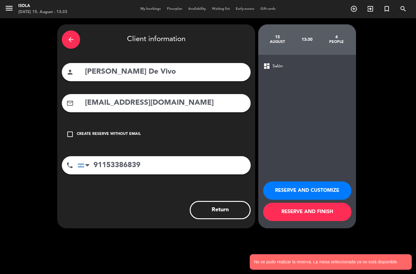
click at [71, 43] on div "arrow_back" at bounding box center [71, 39] width 18 height 18
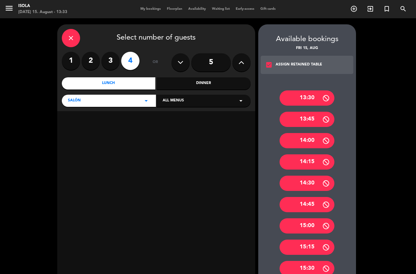
click at [66, 39] on div "close" at bounding box center [71, 38] width 18 height 18
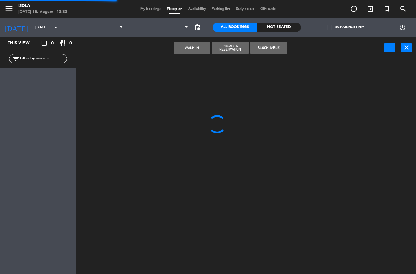
select select "lunch"
select select
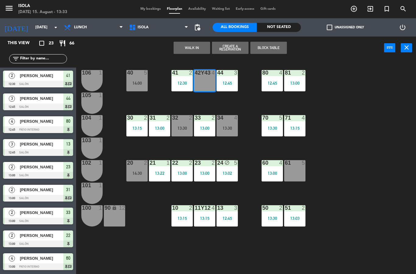
click at [205, 84] on div "42y43 4" at bounding box center [204, 80] width 21 height 21
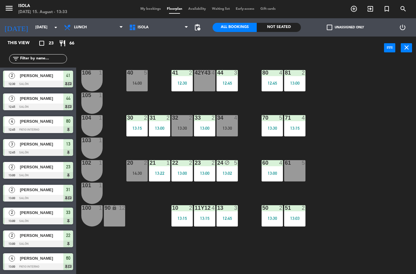
click at [204, 85] on div "42y43 4" at bounding box center [204, 80] width 21 height 21
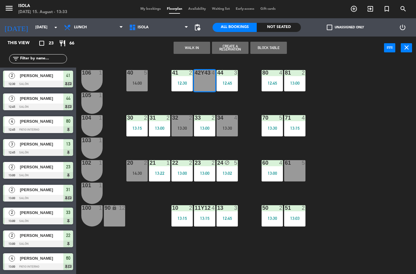
click at [237, 50] on button "Create a Reservation" at bounding box center [230, 48] width 37 height 12
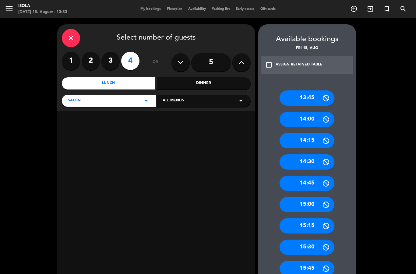
click at [309, 99] on div "13:45" at bounding box center [306, 97] width 55 height 15
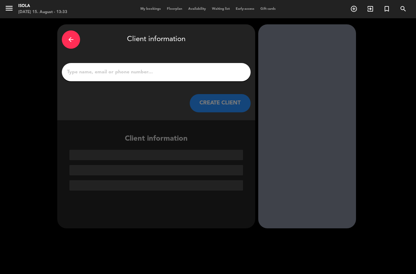
click at [198, 68] on input "1" at bounding box center [156, 72] width 180 height 9
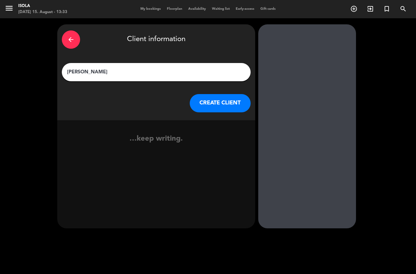
type input "[PERSON_NAME] De Vivo"
click at [230, 105] on button "CREATE CLIENT" at bounding box center [220, 103] width 61 height 18
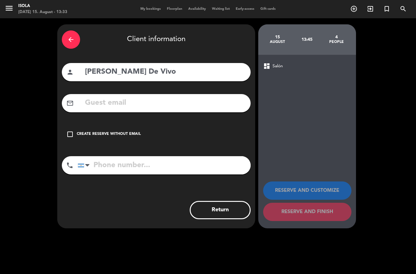
click at [195, 109] on input "text" at bounding box center [165, 103] width 162 height 12
click at [131, 104] on input "text" at bounding box center [165, 103] width 162 height 12
click at [132, 108] on input "text" at bounding box center [165, 103] width 162 height 12
paste input "[EMAIL_ADDRESS][DOMAIN_NAME]"
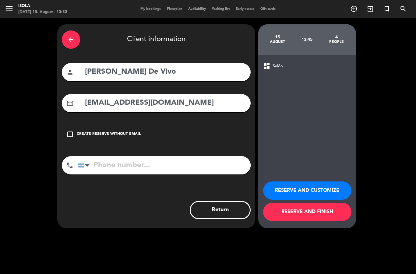
type input "[EMAIL_ADDRESS][DOMAIN_NAME]"
click at [133, 170] on input "tel" at bounding box center [164, 165] width 173 height 18
type input "1153386839"
click at [331, 221] on button "RESERVE AND FINISH" at bounding box center [307, 212] width 88 height 18
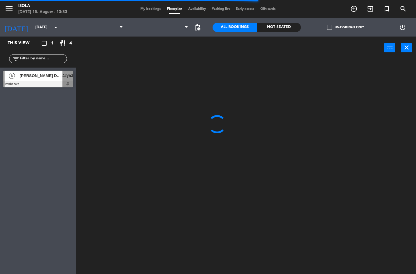
select select "lunch"
select select
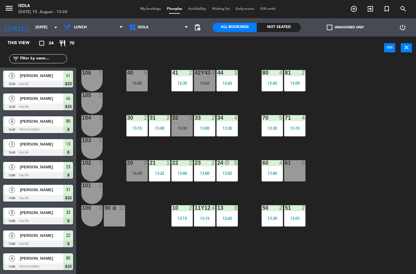
click at [332, 156] on div "40 5 14:00 42y43 4 13:45 41 2 12:30 44 3 12:45 80 4 12:45 81 2 13:00 106 1 105 …" at bounding box center [247, 166] width 335 height 215
click at [87, 26] on select "Lunch Dinner" at bounding box center [93, 27] width 65 height 13
select select "dinner"
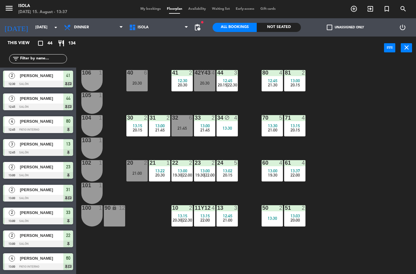
click at [275, 218] on div "13:30" at bounding box center [272, 218] width 21 height 4
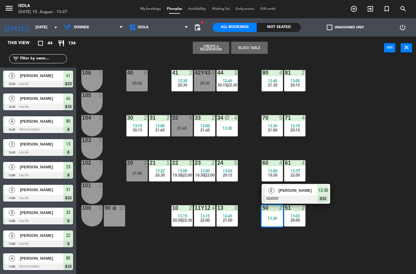
click at [353, 11] on icon "add_circle_outline" at bounding box center [353, 8] width 7 height 7
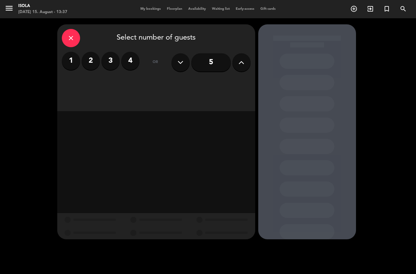
click at [111, 61] on label "3" at bounding box center [110, 61] width 18 height 18
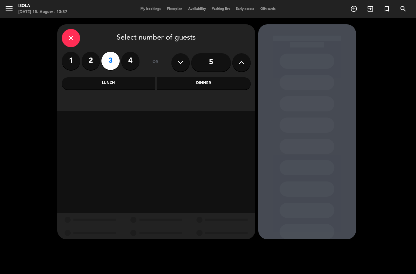
click at [177, 83] on div "Dinner" at bounding box center [204, 83] width 94 height 12
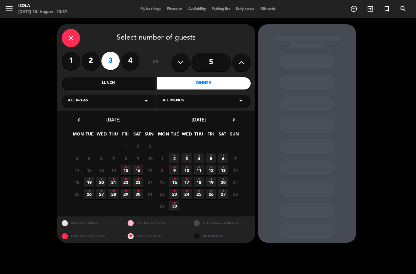
click at [128, 170] on span "15 •" at bounding box center [126, 170] width 10 height 10
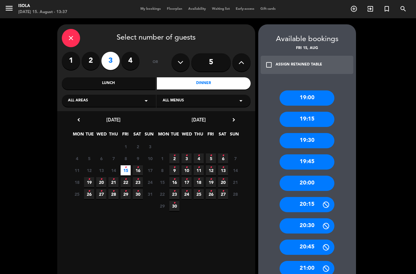
click at [313, 218] on div "20:30" at bounding box center [306, 225] width 55 height 15
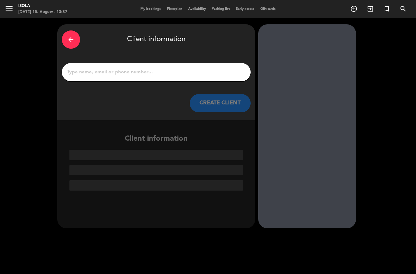
click at [184, 68] on input "1" at bounding box center [156, 72] width 180 height 9
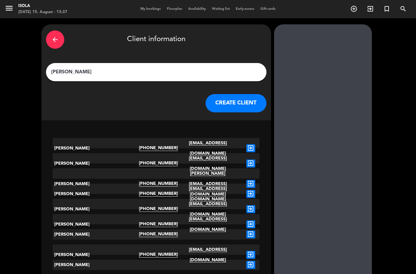
type input "[PERSON_NAME]"
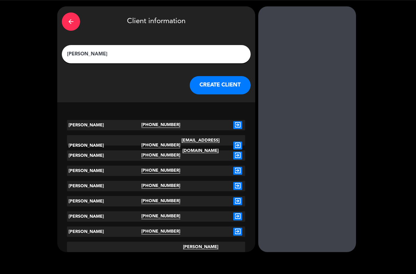
scroll to position [17, 0]
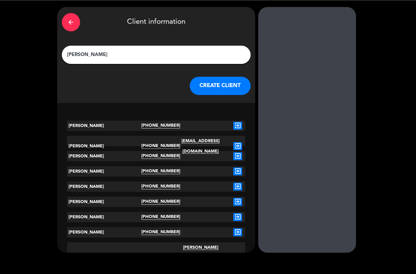
click at [239, 254] on icon "exit_to_app" at bounding box center [237, 258] width 9 height 8
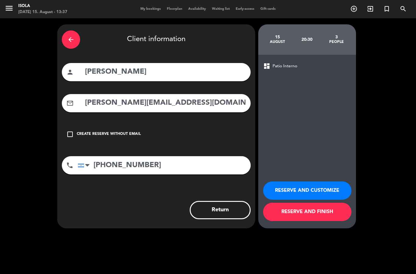
click at [303, 216] on button "RESERVE AND FINISH" at bounding box center [307, 212] width 88 height 18
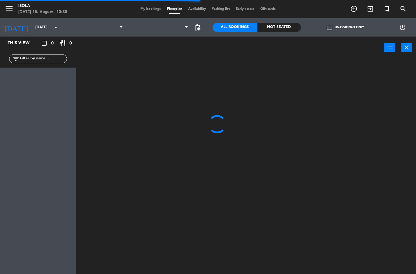
select select "dinner"
select select
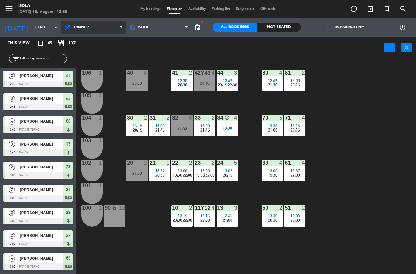
click at [76, 23] on select "Lunch Dinner" at bounding box center [93, 27] width 65 height 13
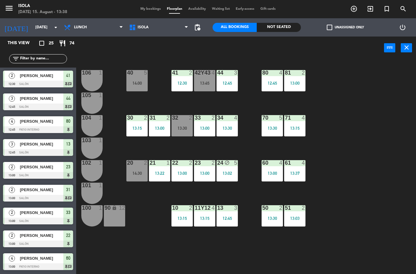
click at [297, 177] on div "61 4 13:37" at bounding box center [294, 170] width 21 height 21
click at [140, 174] on div "14:30" at bounding box center [136, 173] width 21 height 4
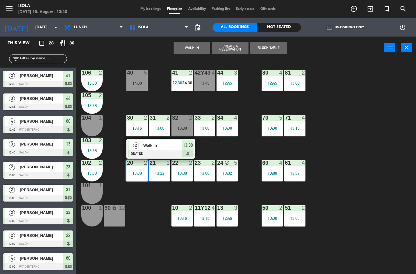
click at [155, 217] on div "40 5 14:00 42y43 4 13:45 41 2 12:30 | 14:30 44 3 12:45 80 4 12:45 81 2 13:00 10…" at bounding box center [247, 166] width 335 height 215
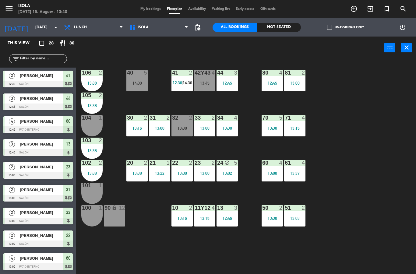
click at [137, 174] on div "13:38" at bounding box center [136, 173] width 21 height 4
click at [157, 216] on div "40 5 14:00 42y43 4 13:45 41 2 12:30 | 14:30 44 3 12:45 80 4 12:45 81 2 13:00 10…" at bounding box center [247, 166] width 335 height 215
click at [189, 124] on div "32 2 13:30" at bounding box center [181, 125] width 21 height 21
click at [341, 114] on div "40 5 14:00 42y43 4 13:45 41 2 12:30 | 14:30 44 3 12:45 80 4 12:45 81 2 13:00 10…" at bounding box center [247, 166] width 335 height 215
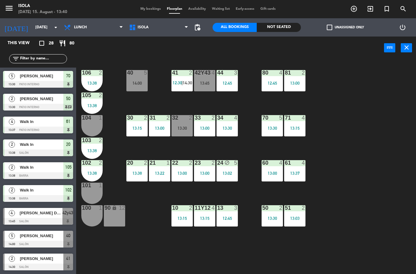
scroll to position [434, 0]
click at [45, 261] on span "[PERSON_NAME]" at bounding box center [42, 258] width 44 height 6
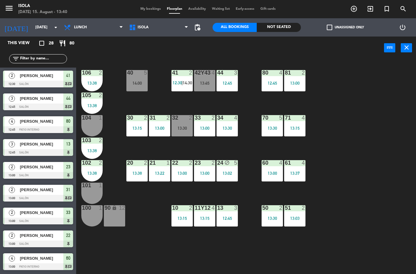
scroll to position [204, 0]
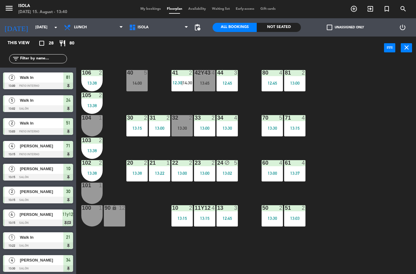
click at [181, 170] on div "22 2 13:00" at bounding box center [181, 170] width 21 height 21
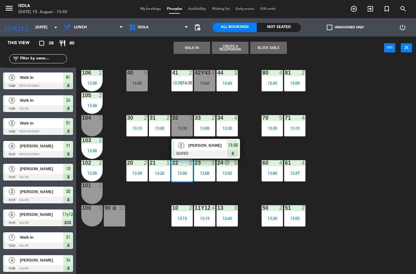
click at [349, 118] on div "40 5 14:00 42y43 4 13:45 41 2 12:30 | 14:30 44 3 12:45 80 4 12:45 81 2 13:00 10…" at bounding box center [247, 166] width 335 height 215
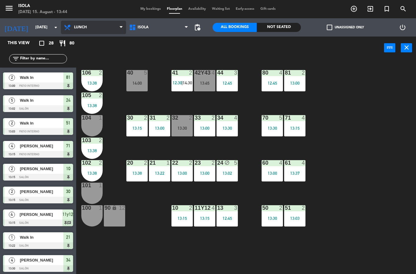
click at [96, 32] on select "Lunch Dinner" at bounding box center [93, 27] width 65 height 13
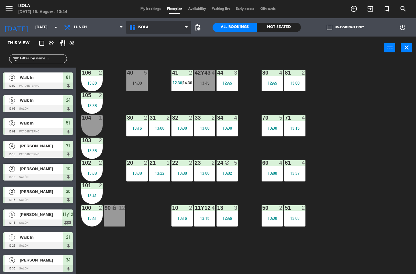
click at [178, 28] on select "Isola" at bounding box center [158, 27] width 65 height 13
click at [113, 29] on select "Lunch Dinner" at bounding box center [93, 27] width 65 height 13
click at [125, 29] on select "Lunch Dinner" at bounding box center [93, 27] width 65 height 13
select select "dinner"
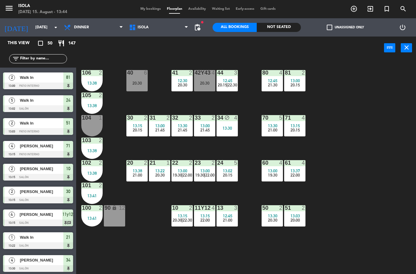
click at [299, 174] on span "22:00" at bounding box center [294, 175] width 9 height 5
click at [332, 201] on div "40 6 20:30 42y43 4 20:30 41 2 12:30 20:30 44 3 12:45 20:15 | 22:30 80 4 12:45 2…" at bounding box center [247, 166] width 335 height 215
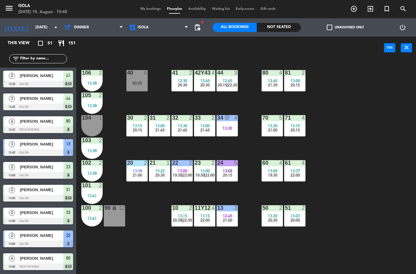
scroll to position [0, 0]
click at [226, 132] on div "34 block 4 13:30" at bounding box center [226, 125] width 21 height 21
click at [185, 151] on div "40 6 20:30 42y43 4 13:45 20:30 41 2 12:30 20:30 44 3 12:45 20:15 | 22:30 80 4 1…" at bounding box center [247, 166] width 335 height 215
click at [230, 133] on div "34 block 4 13:30" at bounding box center [226, 125] width 21 height 21
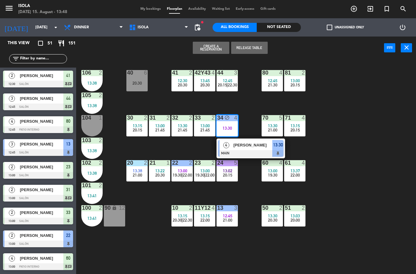
click at [259, 49] on button "Release Table" at bounding box center [249, 48] width 37 height 12
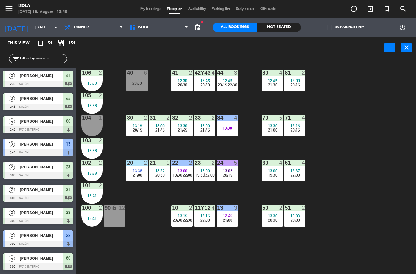
click at [229, 176] on span "20:15" at bounding box center [227, 175] width 9 height 5
click at [352, 123] on div "40 6 20:30 42y43 4 13:45 20:30 41 2 12:30 20:30 44 3 12:45 20:15 | 22:30 80 4 1…" at bounding box center [247, 166] width 335 height 215
click at [149, 10] on span "My bookings" at bounding box center [150, 8] width 26 height 3
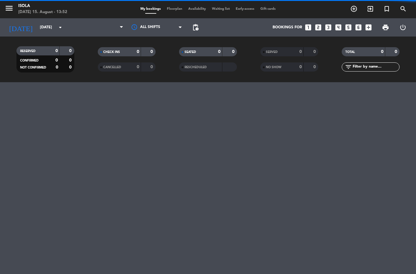
select select "dinner"
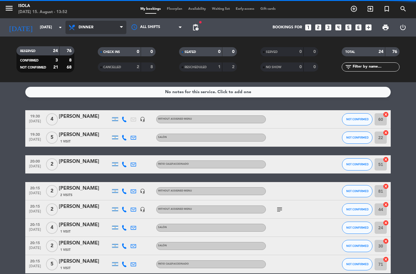
click at [108, 21] on select "All services Lunch Dinner" at bounding box center [95, 27] width 61 height 13
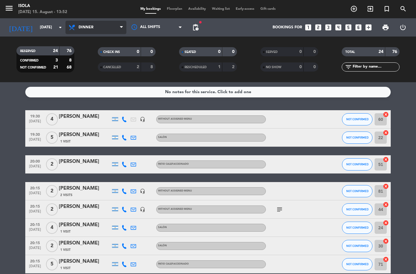
scroll to position [21, 0]
select select "lunch"
